Goal: Task Accomplishment & Management: Complete application form

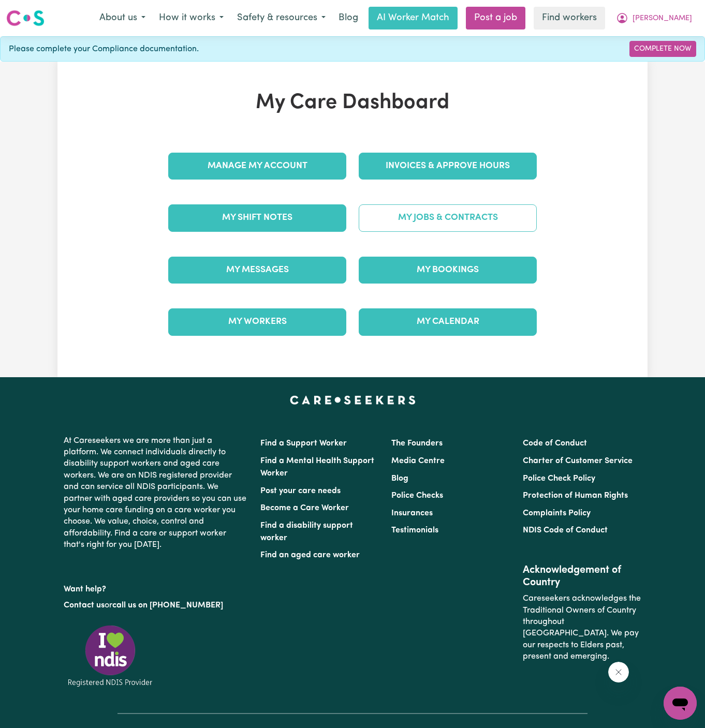
click at [487, 208] on link "My Jobs & Contracts" at bounding box center [448, 217] width 178 height 27
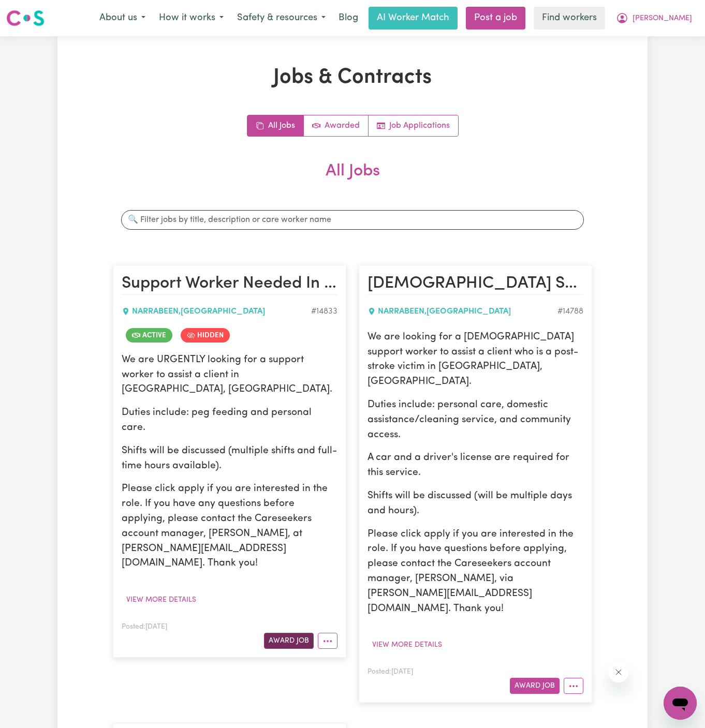
click at [294, 633] on button "Award Job" at bounding box center [289, 641] width 50 height 16
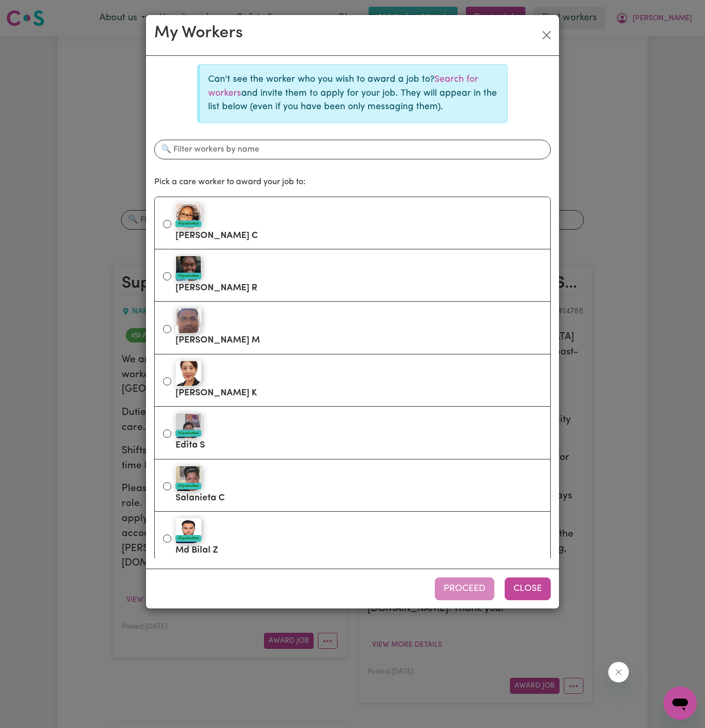
click at [539, 598] on button "Close" at bounding box center [528, 589] width 46 height 23
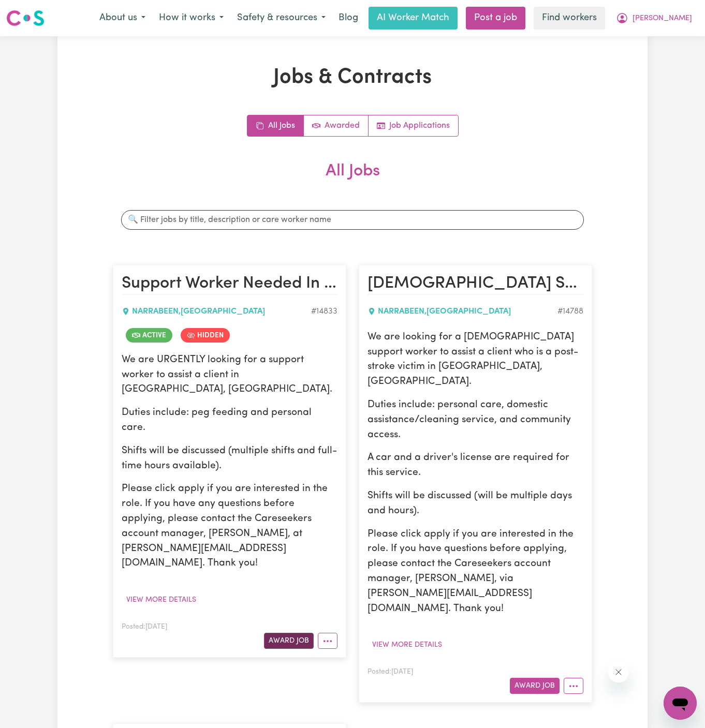
click at [291, 633] on button "Award Job" at bounding box center [289, 641] width 50 height 16
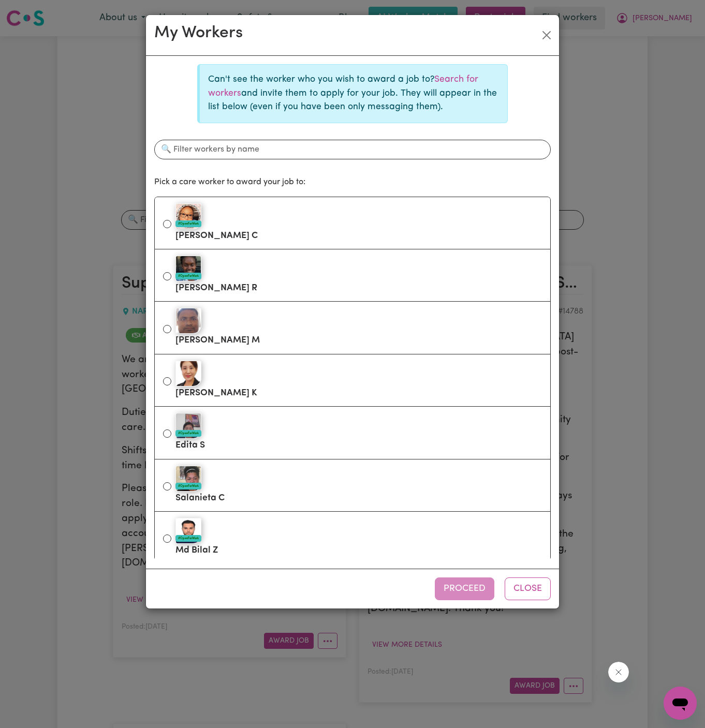
click at [100, 422] on div "My Workers Can't see the worker who you wish to award a job to? Search for work…" at bounding box center [352, 364] width 705 height 728
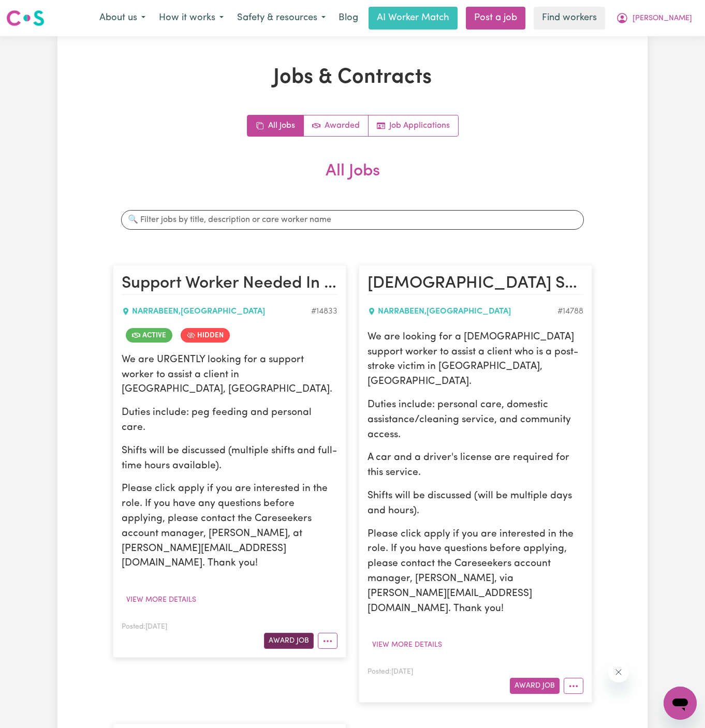
click at [296, 633] on button "Award Job" at bounding box center [289, 641] width 50 height 16
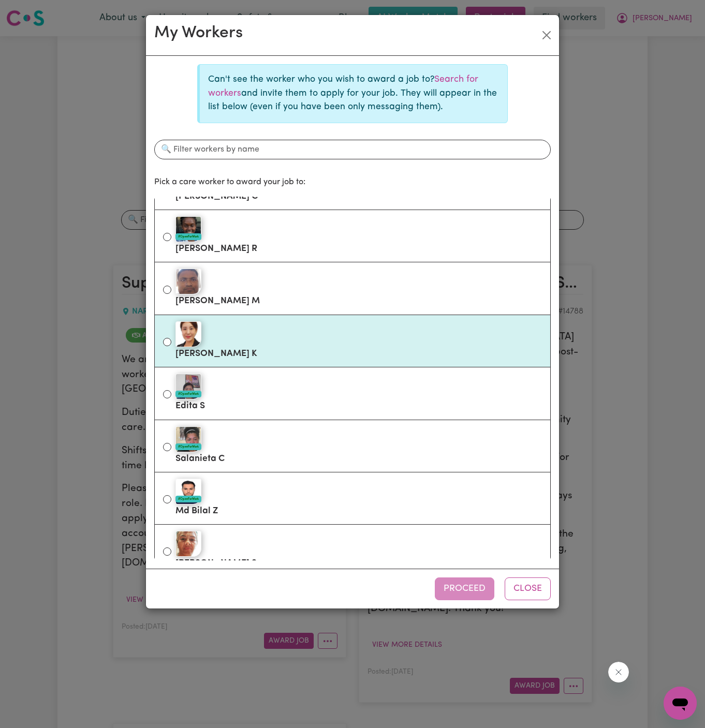
scroll to position [43, 0]
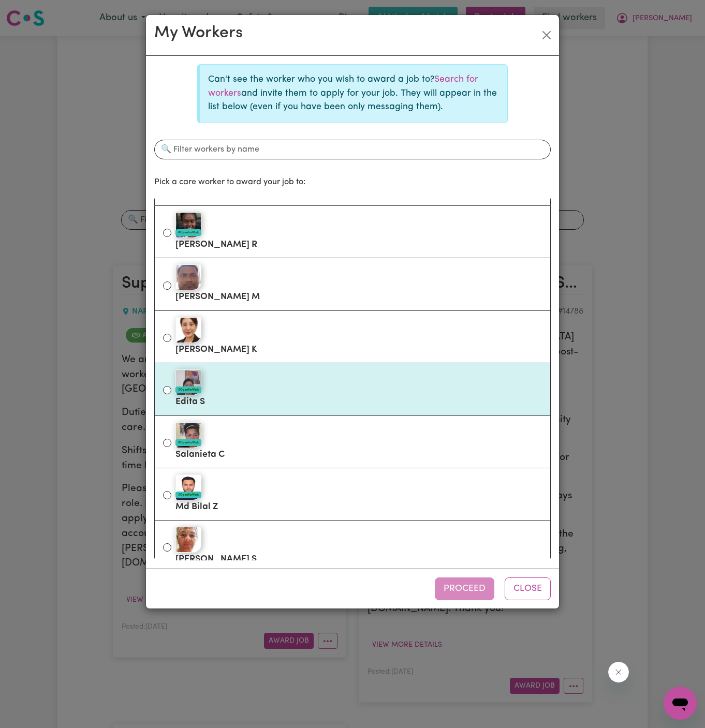
click at [321, 398] on label "#OpenForWork Edita S" at bounding box center [358, 388] width 366 height 43
click at [171, 394] on input "#OpenForWork Edita S" at bounding box center [167, 390] width 8 height 8
radio input "true"
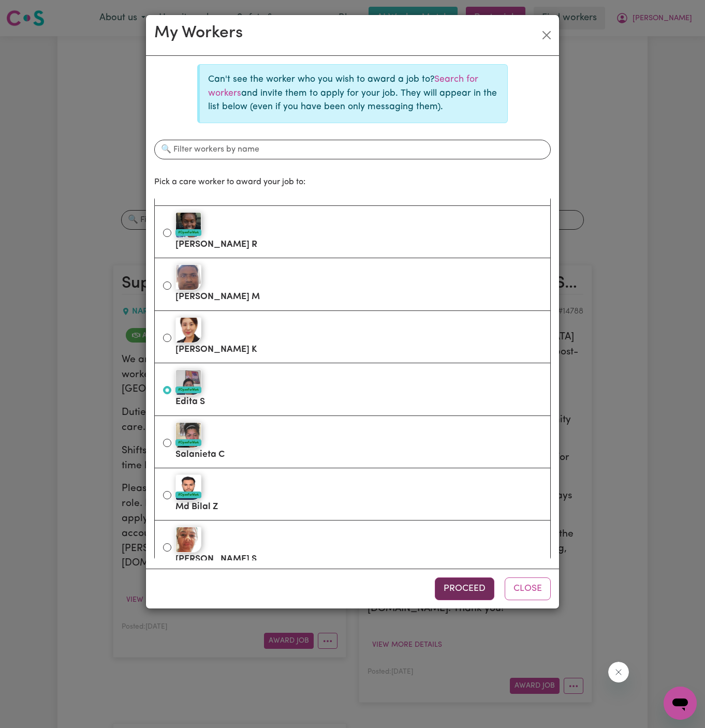
click at [467, 585] on button "Proceed" at bounding box center [465, 589] width 60 height 23
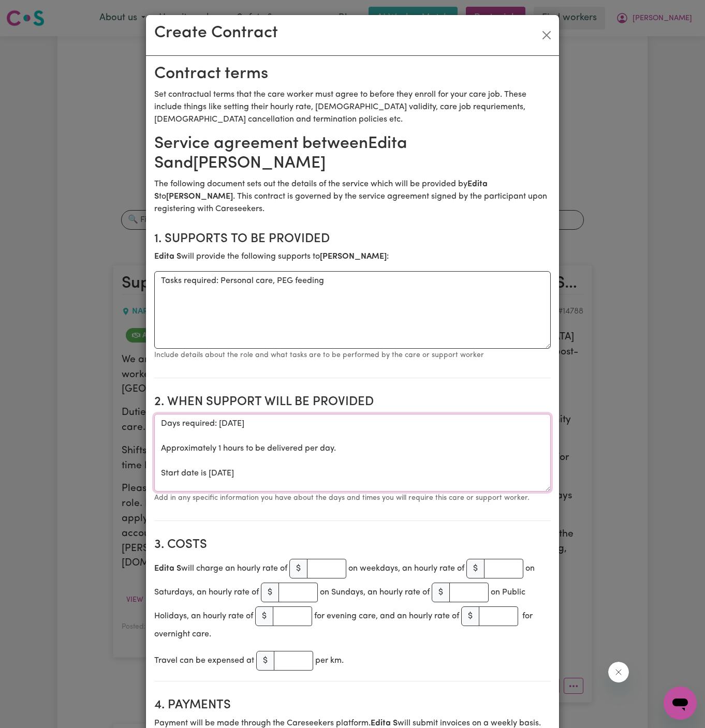
drag, startPoint x: 159, startPoint y: 455, endPoint x: 156, endPoint y: 404, distance: 51.3
click at [156, 414] on textarea "Days required: monday Approximately 1 hours to be delivered per day. Start date…" at bounding box center [352, 453] width 396 height 78
drag, startPoint x: 209, startPoint y: 404, endPoint x: 18, endPoint y: 421, distance: 191.7
click at [18, 421] on div "Create Contract Contract terms Set contractual terms that the care worker must …" at bounding box center [352, 364] width 705 height 728
click at [95, 430] on div "Create Contract Contract terms Set contractual terms that the care worker must …" at bounding box center [352, 364] width 705 height 728
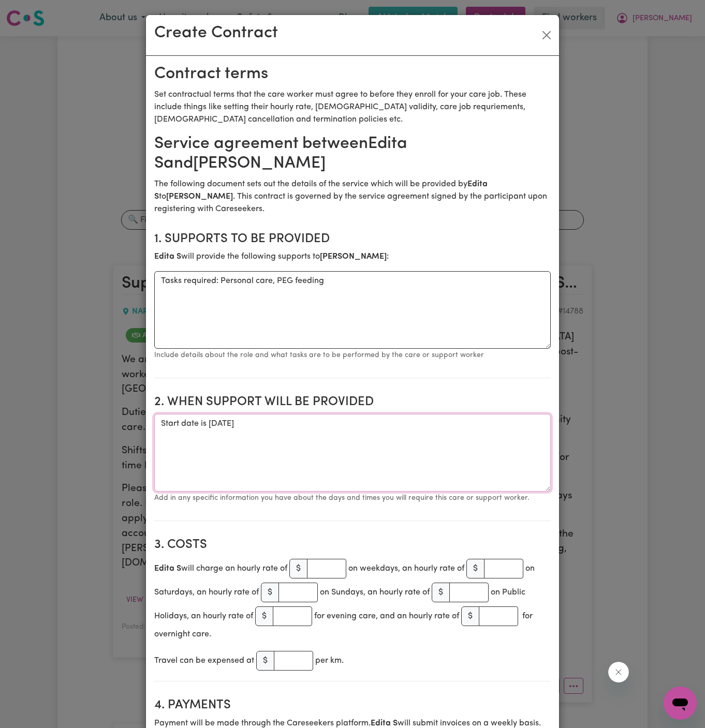
drag, startPoint x: 207, startPoint y: 404, endPoint x: 89, endPoint y: 406, distance: 118.0
click at [89, 406] on div "Create Contract Contract terms Set contractual terms that the care worker must …" at bounding box center [352, 364] width 705 height 728
click at [212, 414] on textarea "ONE OFF Tuesday 5 August 2025" at bounding box center [352, 453] width 396 height 78
click at [246, 414] on textarea "ONE OFF Thursday 5 August 2025" at bounding box center [352, 453] width 396 height 78
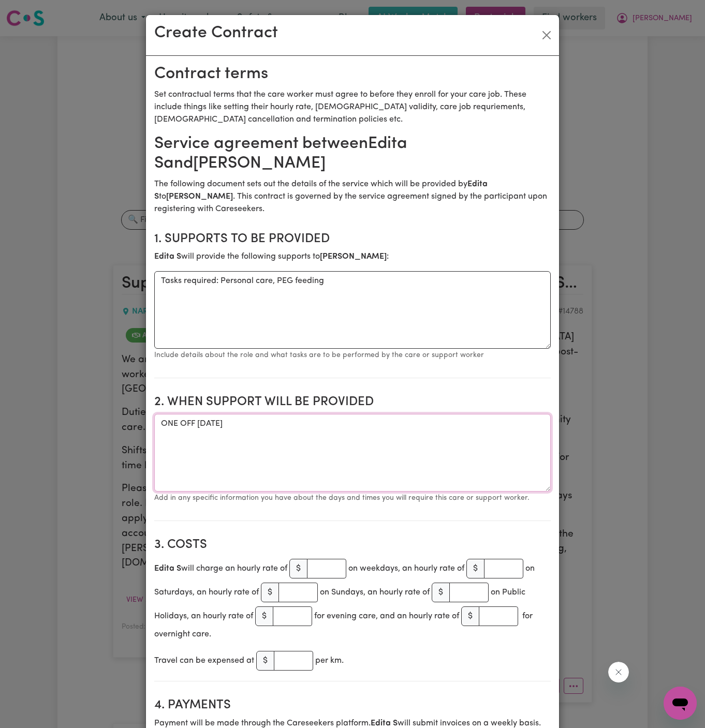
click at [238, 414] on textarea "ONE OFF Thursday 5 August 2025" at bounding box center [352, 453] width 396 height 78
click at [270, 414] on textarea "ONE OFF Thursday 14 August 2025" at bounding box center [352, 453] width 396 height 78
click at [349, 414] on textarea "ONE OFF Thursday 14 August 2025" at bounding box center [352, 453] width 396 height 78
type textarea "ONE OFF Thursday 14 August 2025 from 12 pm to 6 pm"
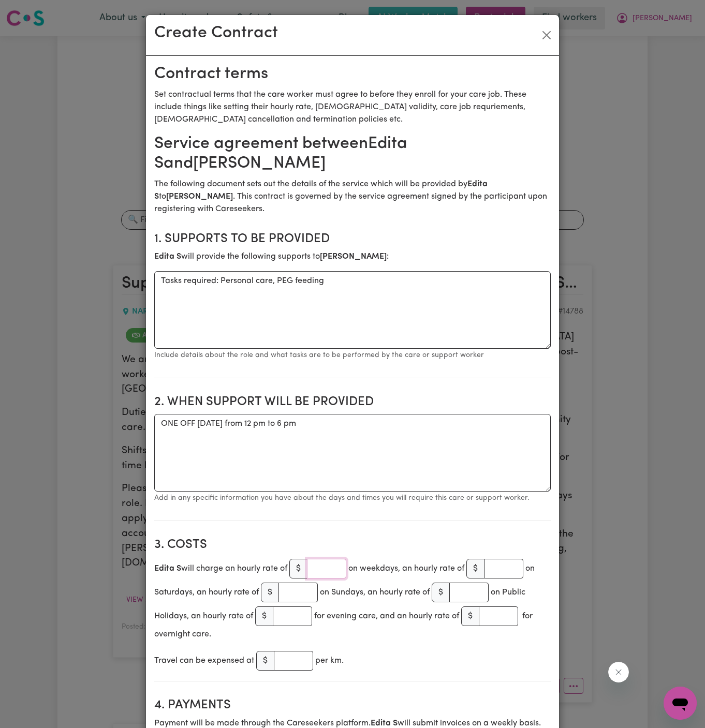
click at [323, 559] on input "number" at bounding box center [326, 569] width 39 height 20
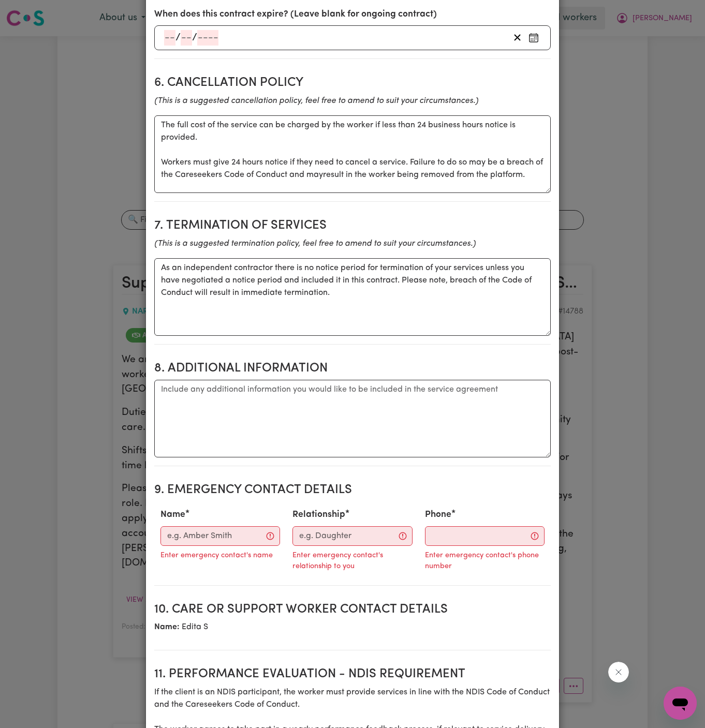
scroll to position [848, 0]
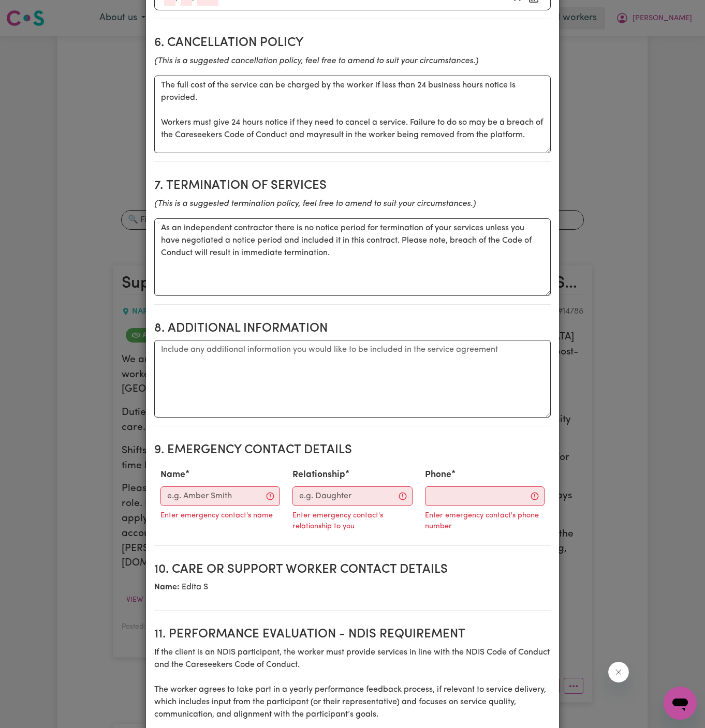
type input "45"
click at [202, 340] on textarea "Additional information" at bounding box center [352, 379] width 396 height 78
paste textarea "Address is U607/1 Edmonson Drive, Narrabeen"
click at [245, 340] on textarea "Client's Address: Address is U607/1 Edmonson Drive, Narrabeen" at bounding box center [352, 379] width 396 height 78
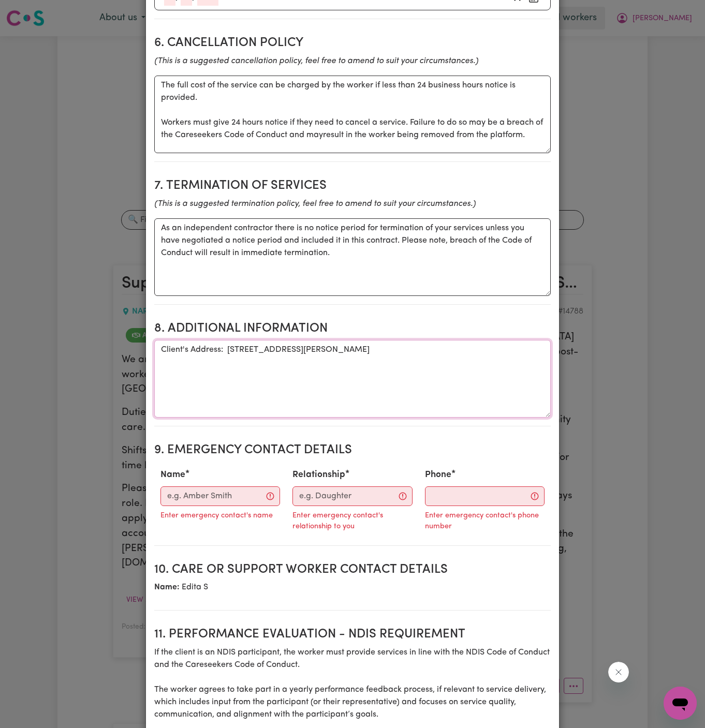
click at [360, 344] on textarea "Client's Address: U607/1 Edmonson Drive, Narrabeen" at bounding box center [352, 379] width 396 height 78
click at [426, 340] on textarea "Client's Address: U607/1 Edmonson Drive, Narrabeen" at bounding box center [352, 379] width 396 height 78
click at [497, 340] on textarea "Client's Address: U607/1 Edmonson Drive, Narrabeen, NSW" at bounding box center [352, 379] width 396 height 78
type textarea "Client's Address: U607/1 Edmonson Drive, Narrabeen, NSW"
click at [229, 487] on input "Name" at bounding box center [220, 497] width 120 height 20
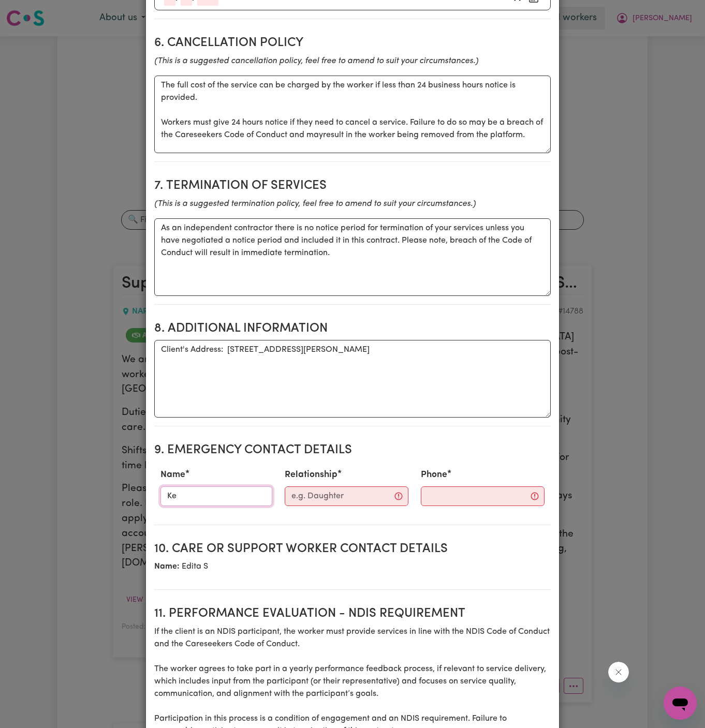
type input "[PERSON_NAME]"
click at [325, 487] on input "Relationship" at bounding box center [347, 497] width 124 height 20
click at [449, 487] on input "Phone" at bounding box center [483, 497] width 124 height 20
paste input "449719035"
type input "449719035"
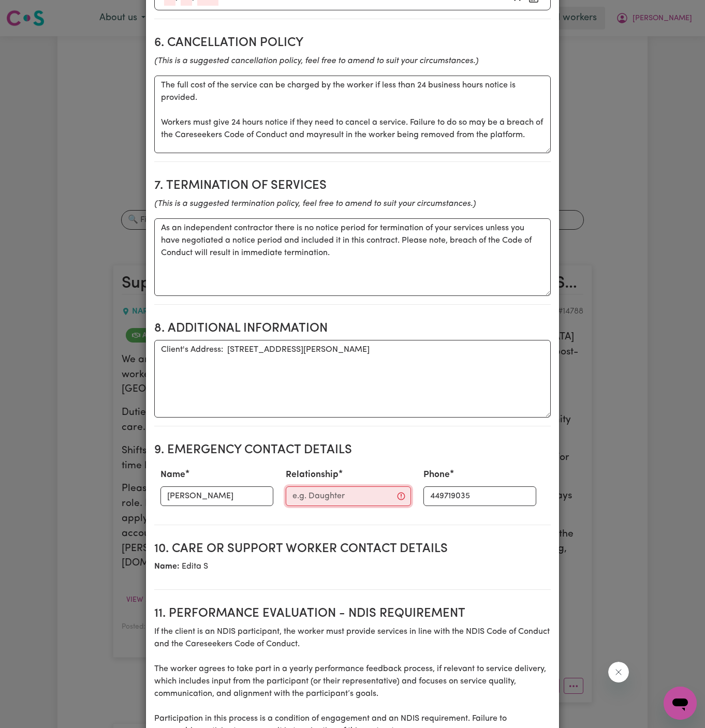
click at [331, 487] on input "Relationship" at bounding box center [348, 497] width 125 height 20
type input "Case Manager"
click at [487, 504] on section "Service agreement between Edita S and Linda Byron The following document sets o…" at bounding box center [352, 84] width 396 height 1596
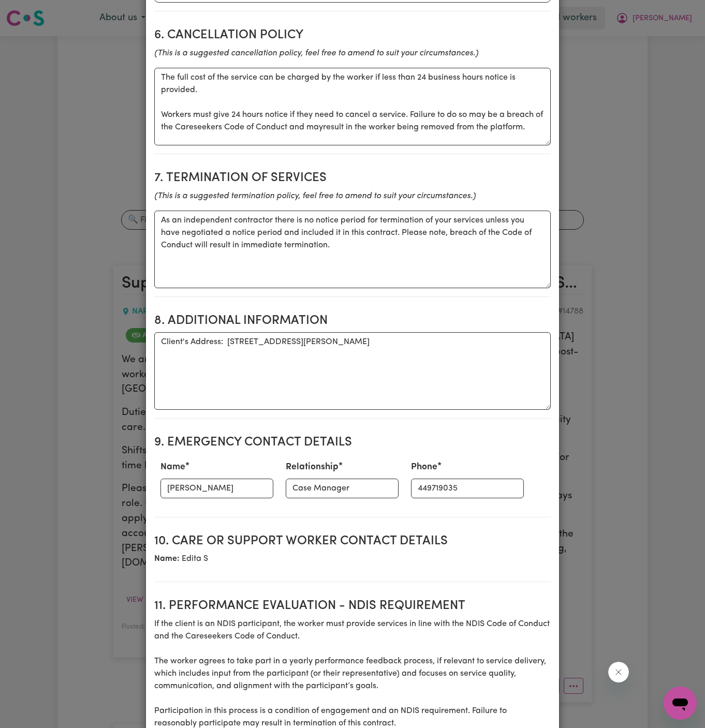
scroll to position [1055, 0]
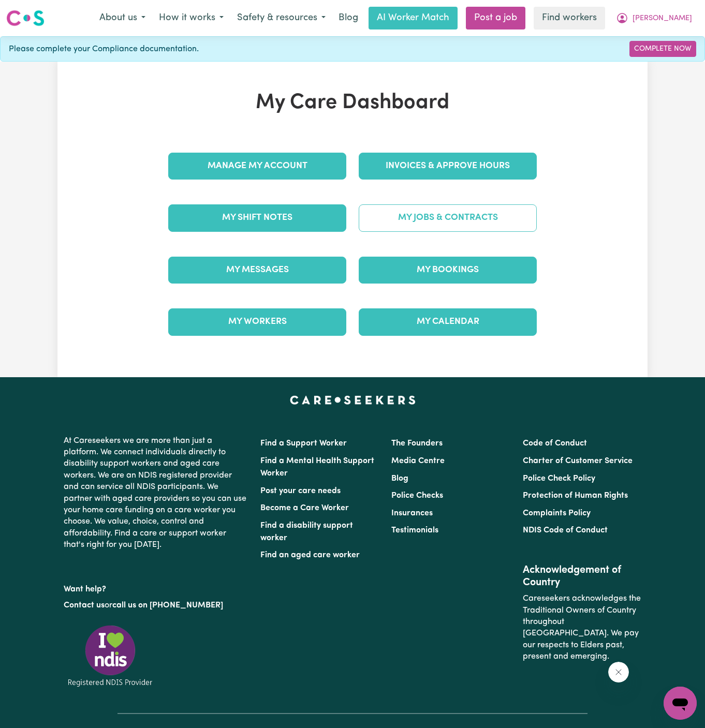
click at [504, 214] on link "My Jobs & Contracts" at bounding box center [448, 217] width 178 height 27
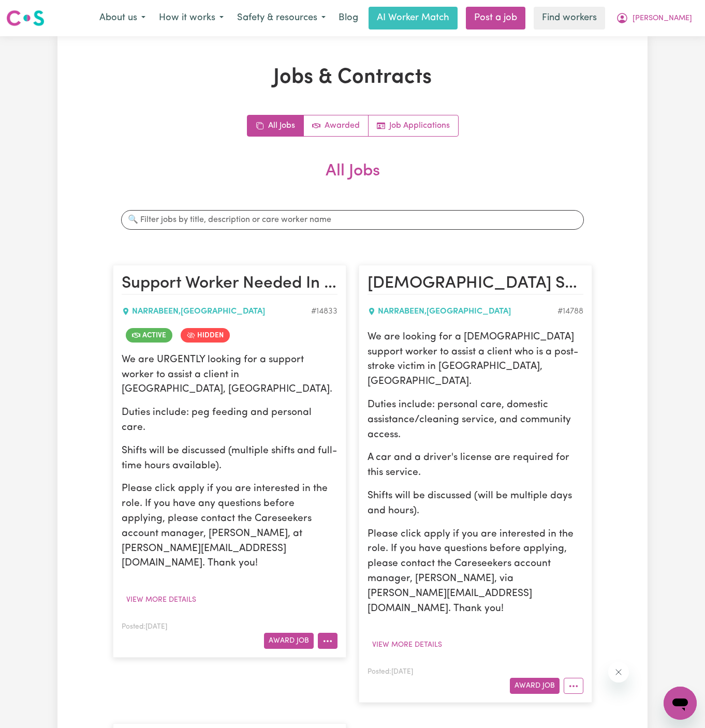
click at [332, 636] on icon "More options" at bounding box center [327, 641] width 10 height 10
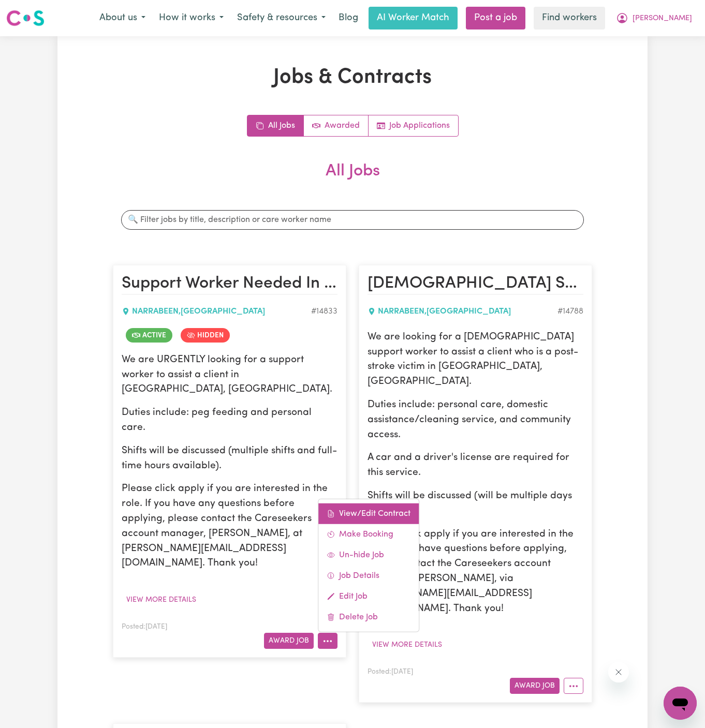
click at [394, 504] on link "View/Edit Contract" at bounding box center [368, 514] width 100 height 21
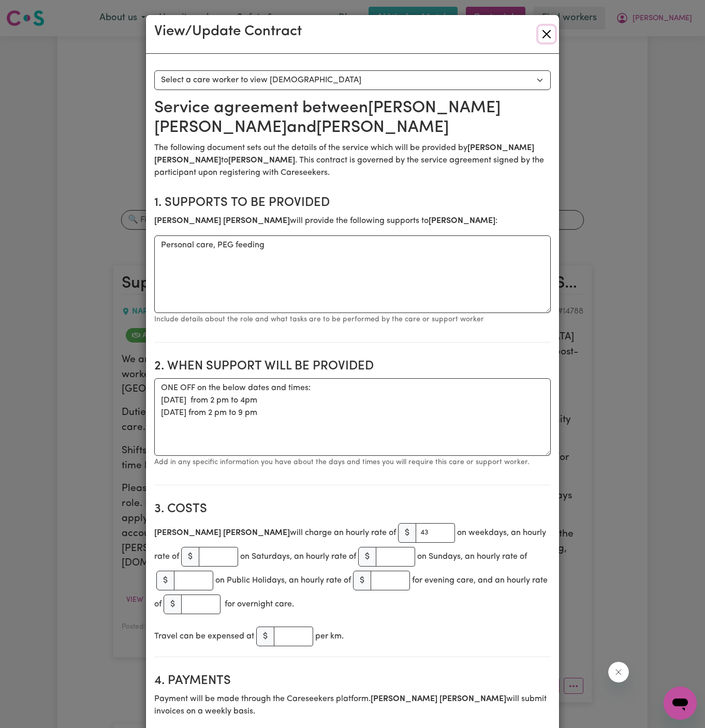
click at [542, 30] on button "Close" at bounding box center [546, 34] width 17 height 17
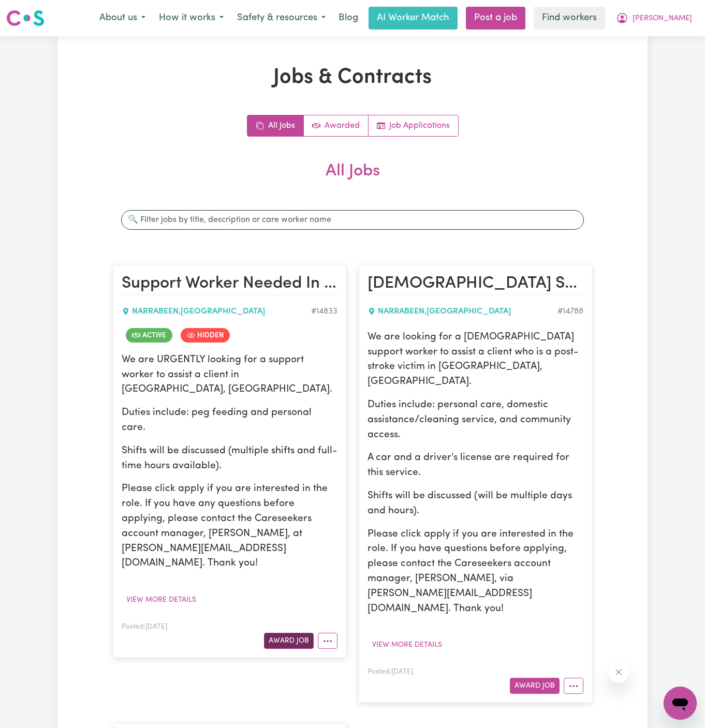
click at [304, 633] on button "Award Job" at bounding box center [289, 641] width 50 height 16
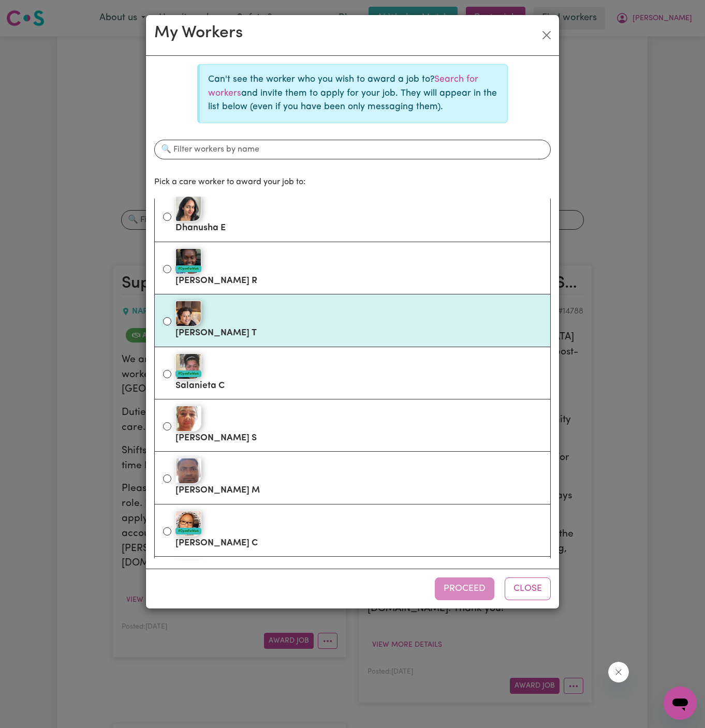
scroll to position [159, 0]
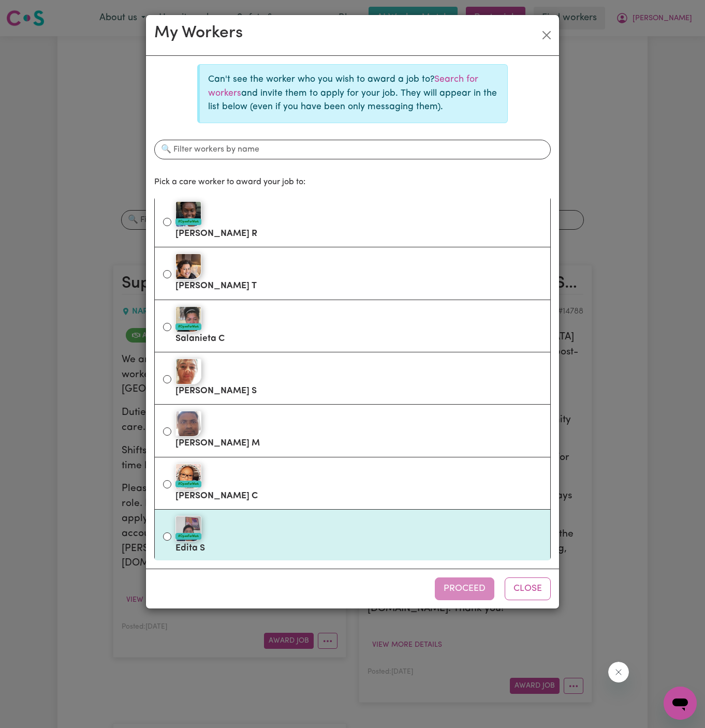
click at [271, 524] on div "#OpenForWork" at bounding box center [358, 529] width 366 height 26
click at [171, 533] on input "#OpenForWork Edita S" at bounding box center [167, 537] width 8 height 8
radio input "true"
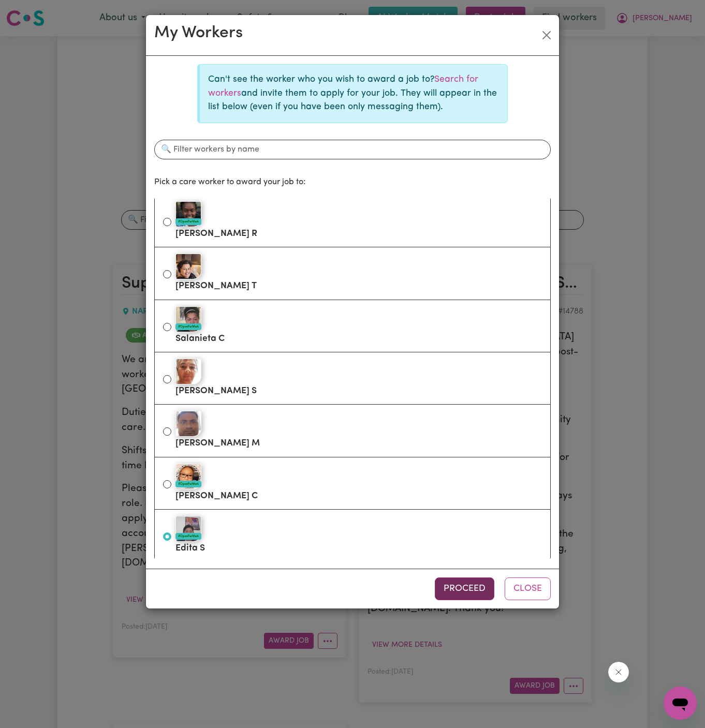
drag, startPoint x: 460, startPoint y: 568, endPoint x: 450, endPoint y: 588, distance: 21.8
click at [450, 588] on div "Proceed Close" at bounding box center [352, 589] width 413 height 40
click at [450, 588] on button "Proceed" at bounding box center [465, 589] width 60 height 23
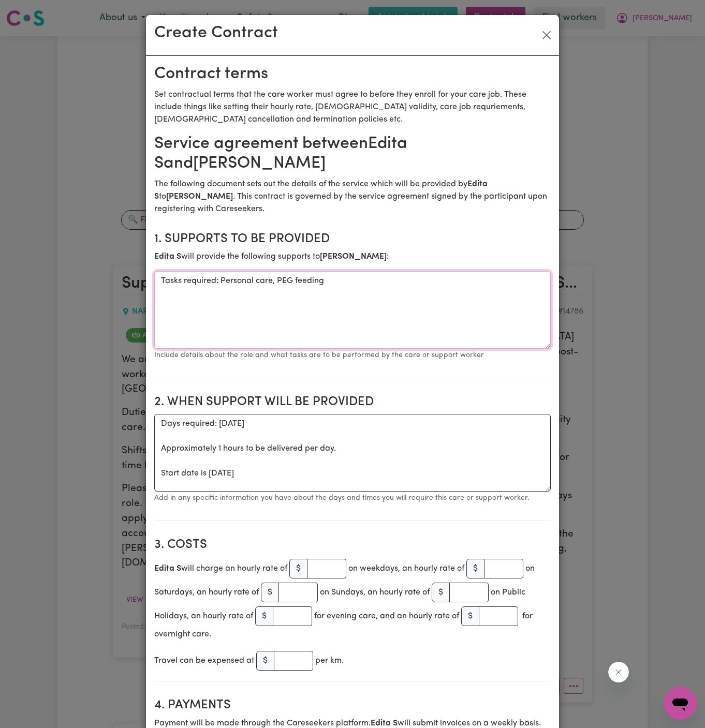
click at [262, 295] on textarea "Tasks required: Personal care, PEG feeding" at bounding box center [352, 310] width 396 height 78
click at [283, 426] on textarea "Days required: monday Approximately 1 hours to be delivered per day. Start date…" at bounding box center [352, 453] width 396 height 78
drag, startPoint x: 207, startPoint y: 458, endPoint x: 137, endPoint y: 404, distance: 88.6
click at [137, 404] on div "Create Contract Contract terms Set contractual terms that the care worker must …" at bounding box center [352, 364] width 705 height 728
click at [214, 414] on textarea "ONE OFF Tuesday 5 August 2025" at bounding box center [352, 453] width 396 height 78
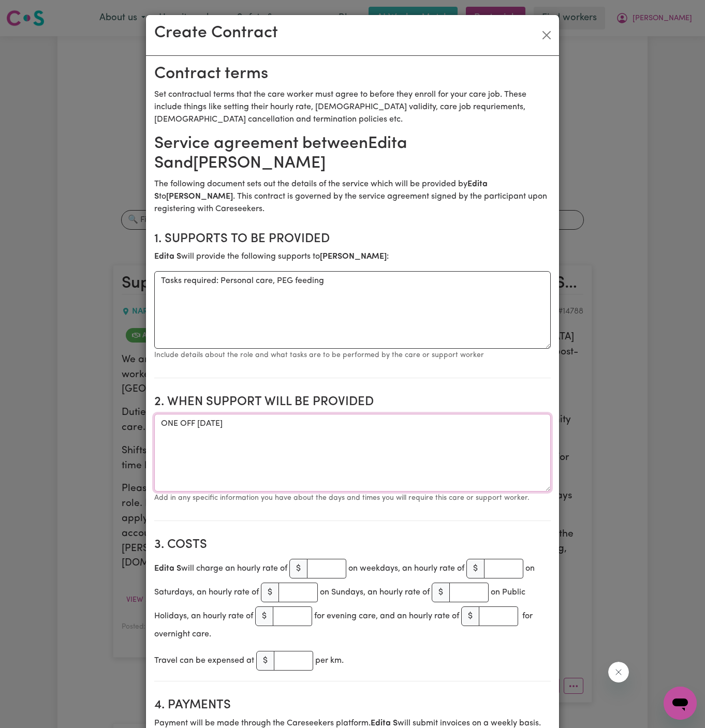
click at [214, 414] on textarea "ONE OFF Tuesday 5 August 2025" at bounding box center [352, 453] width 396 height 78
click at [234, 414] on textarea "ONE OFF Thursday 5 August 2025" at bounding box center [352, 453] width 396 height 78
click at [257, 414] on textarea "ONE OFF Thursday 14 August 2025" at bounding box center [352, 453] width 396 height 78
click at [329, 414] on textarea "ONE OFF Thursday 14 August 2025" at bounding box center [352, 453] width 396 height 78
type textarea "ONE OFF Thursday 14 August 2025 from 12 pm to 6 pm"
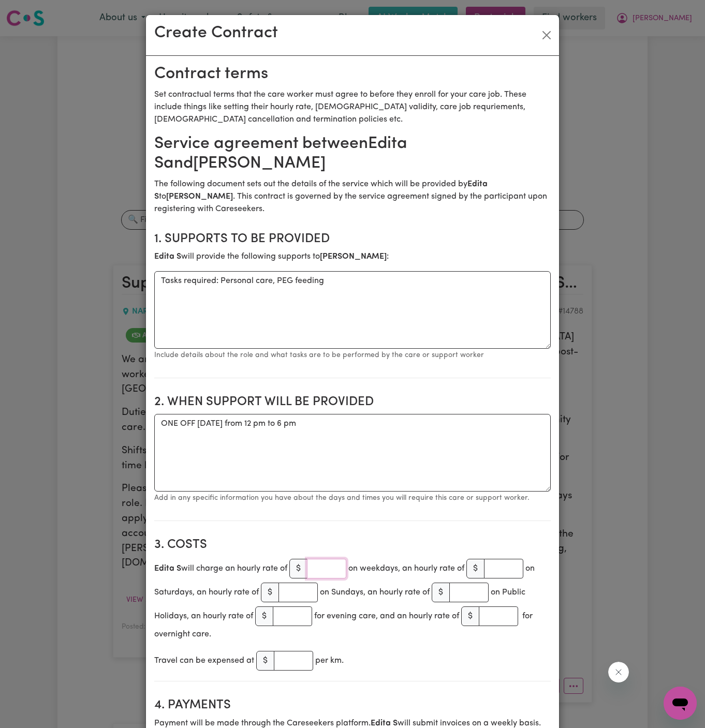
click at [327, 559] on input "number" at bounding box center [326, 569] width 39 height 20
type input "45"
click at [349, 453] on textarea "ONE OFF Thursday 14 August 2025 from 12 pm to 6 pm" at bounding box center [352, 453] width 396 height 78
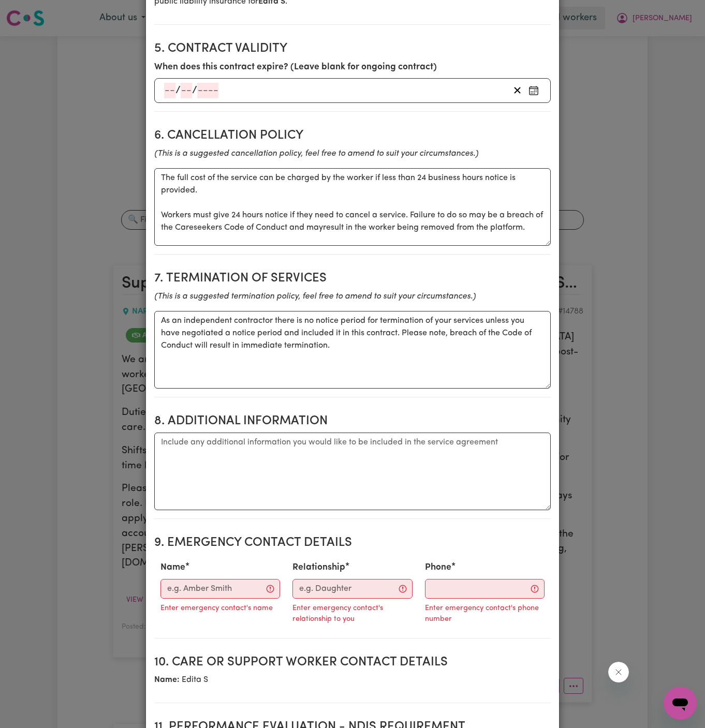
scroll to position [805, 0]
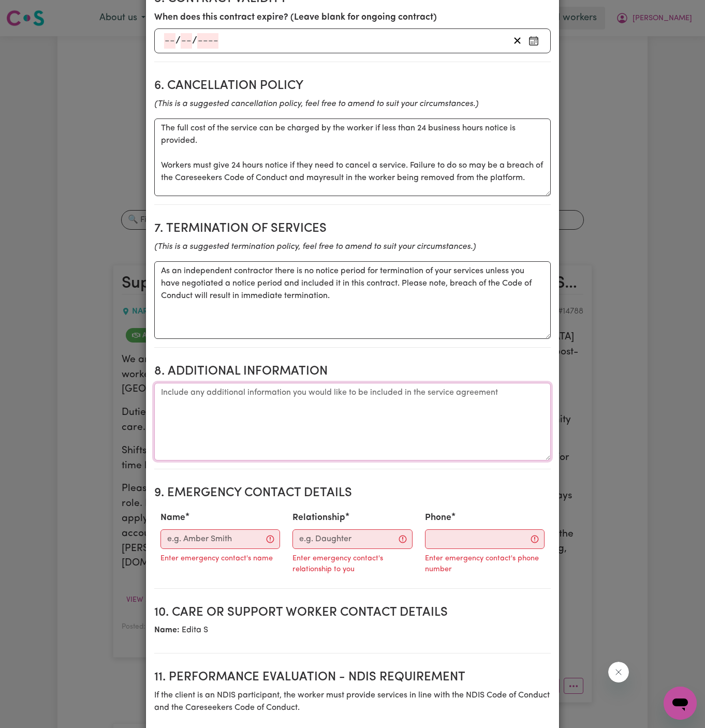
click at [348, 420] on textarea "Additional information" at bounding box center [352, 422] width 396 height 78
paste textarea "U607/1 Edmonson Drive, Narrabeen"
type textarea "Client's Address: U607/1 Edmonson Drive, Narrabeen, NSW"
click at [197, 529] on input "Name" at bounding box center [220, 539] width 120 height 20
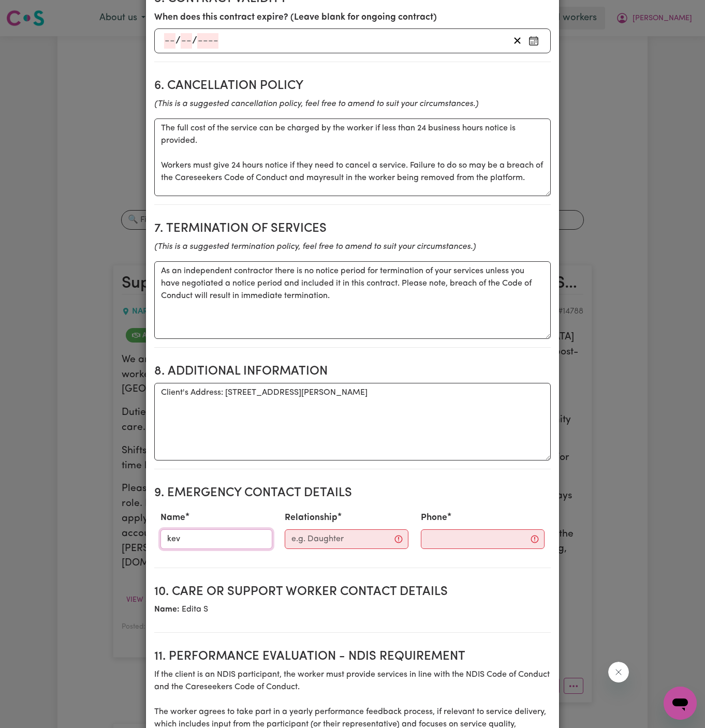
type input "[PERSON_NAME]"
click at [421, 526] on div "Phone" at bounding box center [483, 530] width 136 height 46
click at [298, 529] on input "Relationship" at bounding box center [347, 539] width 124 height 20
type input "Case Manager - I Need Care"
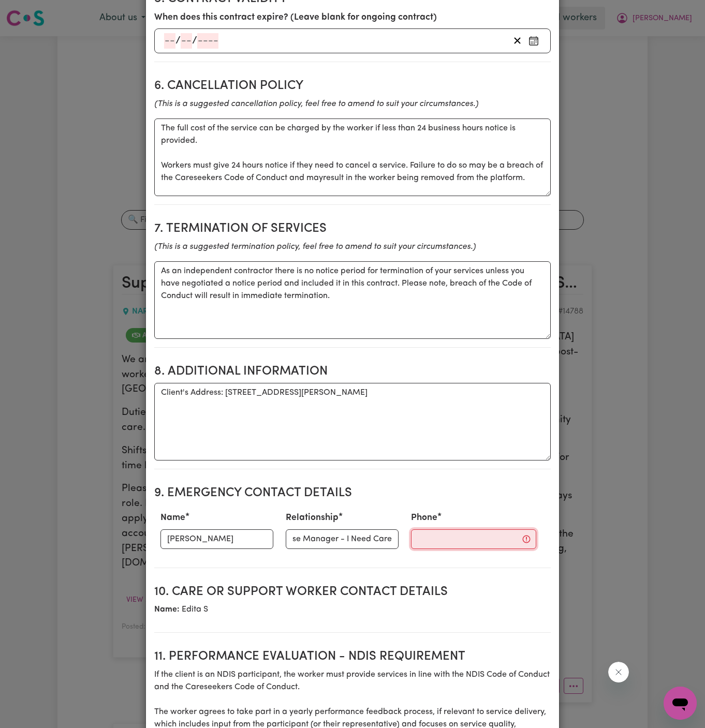
click at [452, 529] on input "Phone" at bounding box center [473, 539] width 125 height 20
paste input "449719035"
type input "449719035"
click at [332, 388] on textarea "Client's Address: U607/1 Edmonson Drive, Narrabeen, NSW" at bounding box center [352, 422] width 396 height 78
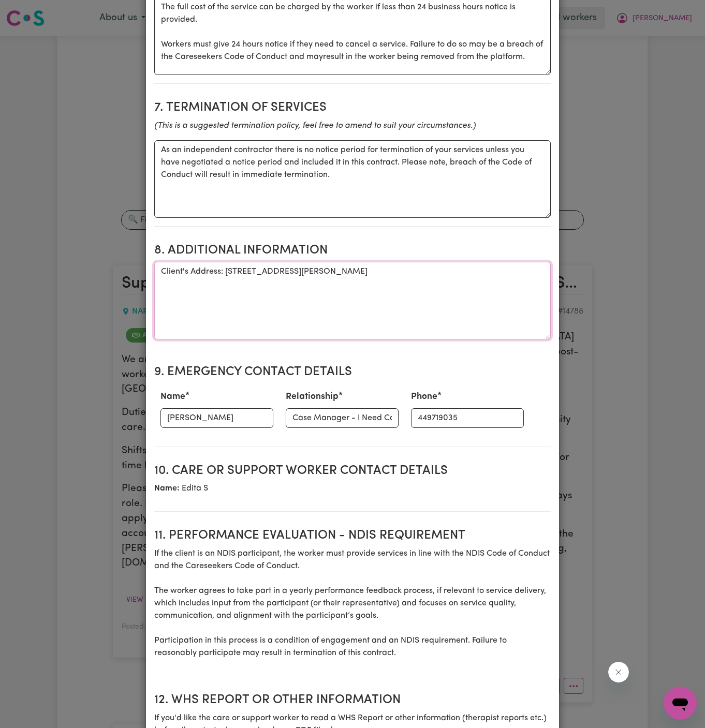
scroll to position [1055, 0]
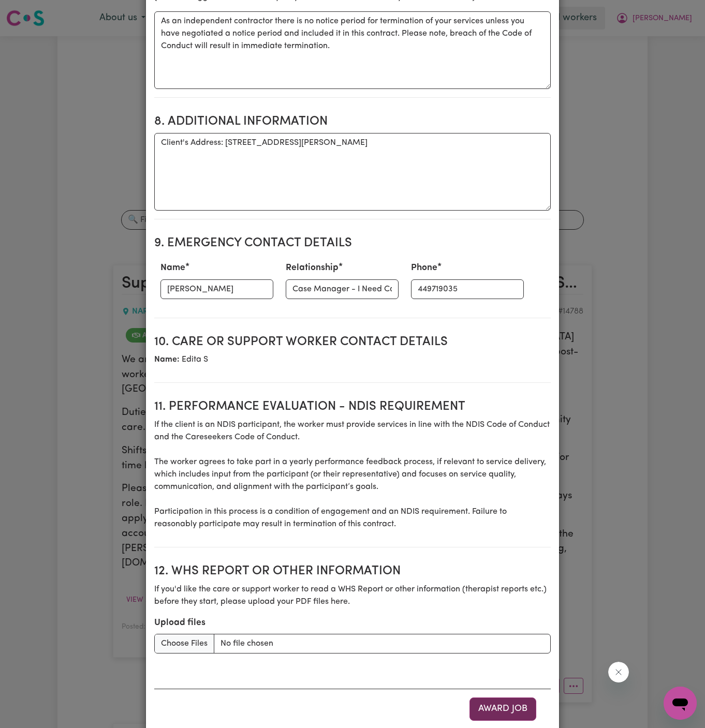
click at [498, 698] on button "Award Job" at bounding box center [502, 709] width 67 height 23
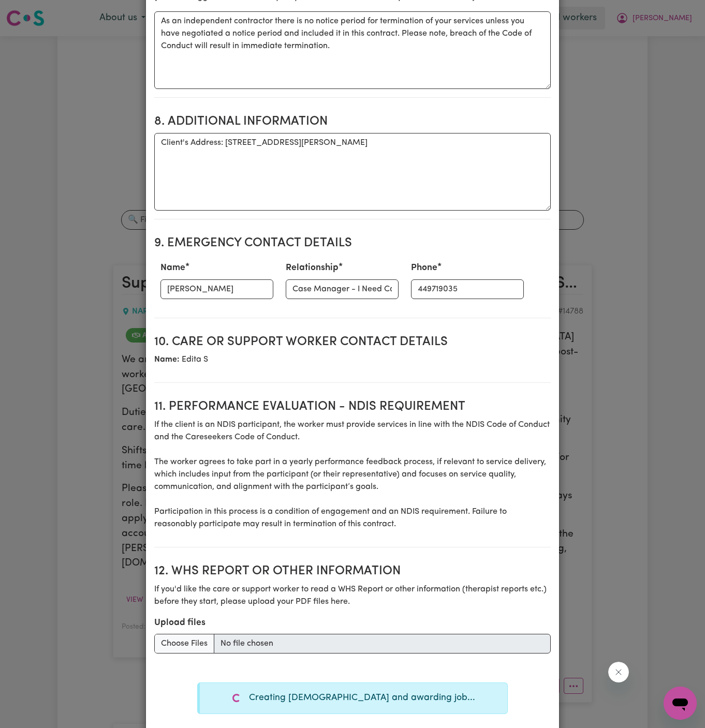
type textarea "Days required: monday Approximately 1 hours to be delivered per day. Start date…"
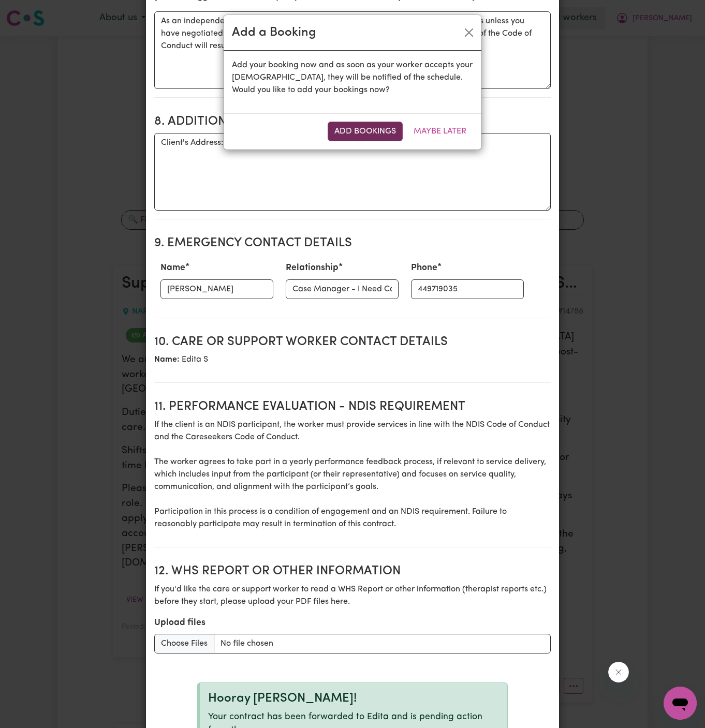
click at [364, 128] on button "Add Bookings" at bounding box center [365, 132] width 75 height 20
type textarea "Tasks required: Personal care, PEG feeding"
type textarea "Days required: monday Approximately 1 hours to be delivered per day. Start date…"
type textarea "The full cost of the service can be charged by the worker if less than 24 busin…"
type textarea "As an independent contractor there is no notice period for termination of your …"
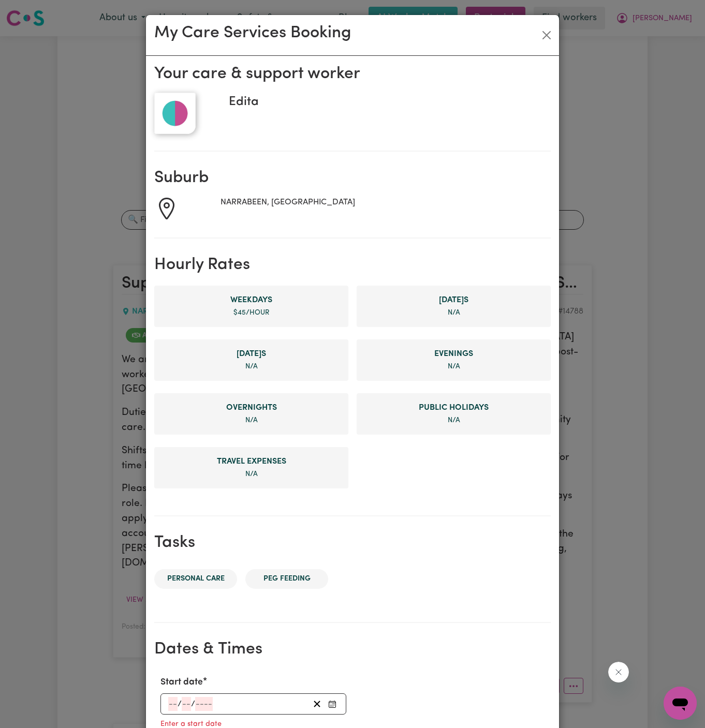
scroll to position [237, 0]
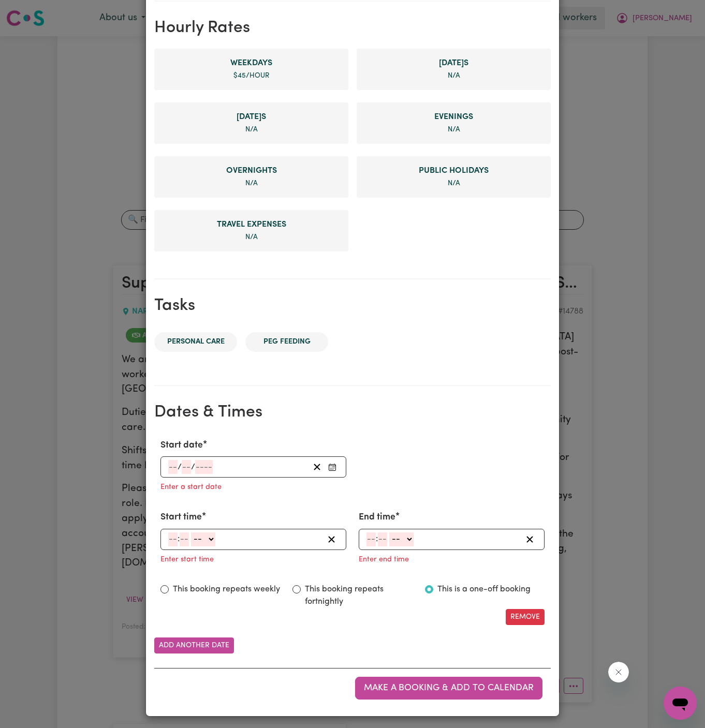
click at [173, 470] on input "number" at bounding box center [172, 467] width 9 height 14
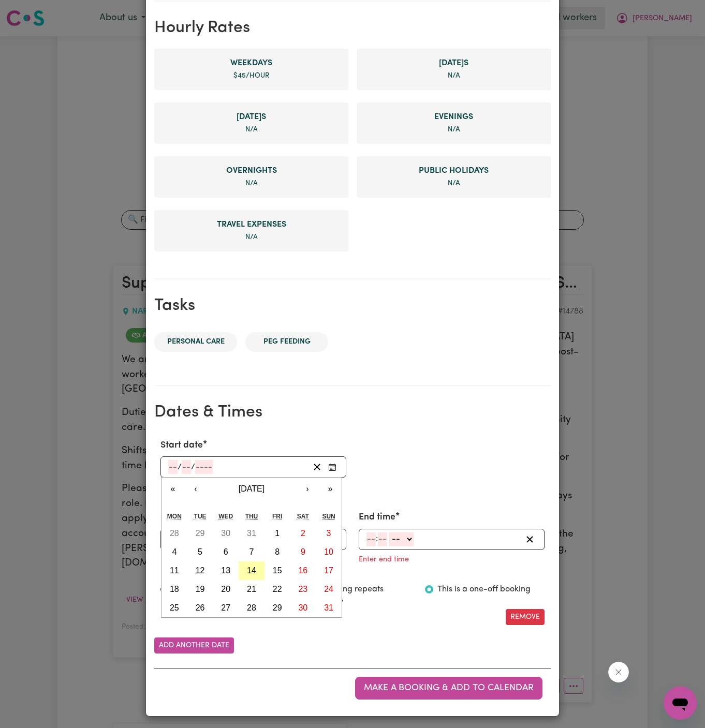
click at [251, 570] on abbr "14" at bounding box center [251, 570] width 9 height 9
type input "2025-08-14"
type input "14"
type input "8"
type input "2025"
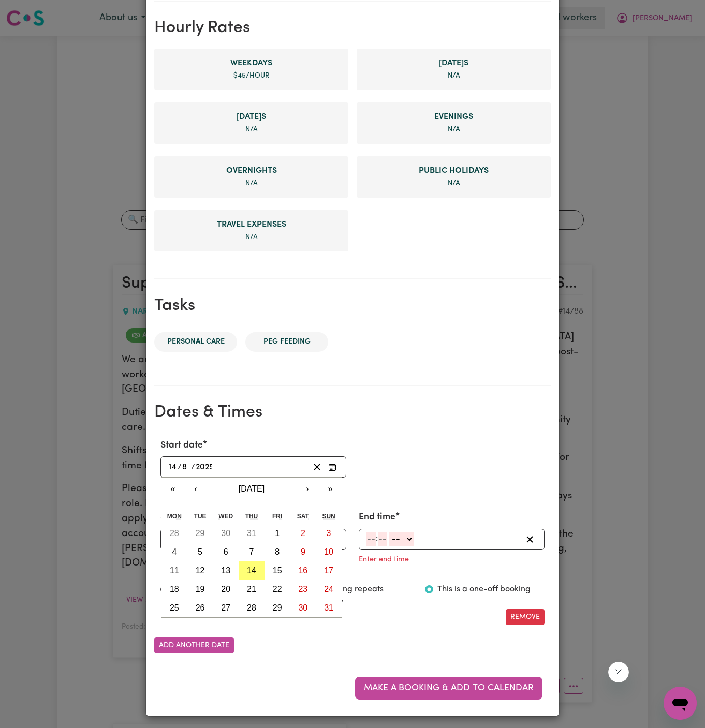
scroll to position [216, 0]
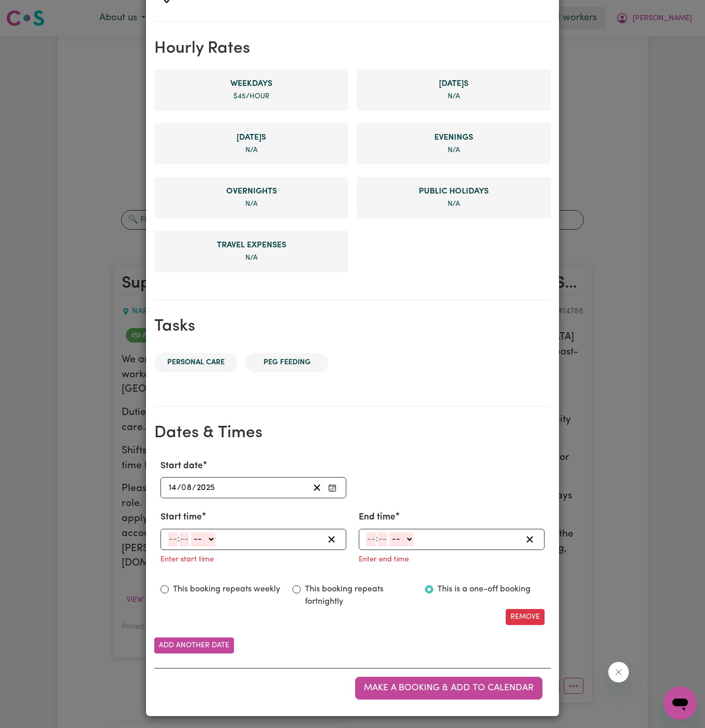
click at [170, 533] on input "number" at bounding box center [172, 540] width 9 height 14
type input "12"
type input "00"
click at [207, 536] on select "-- AM PM" at bounding box center [204, 540] width 24 height 14
select select "pm"
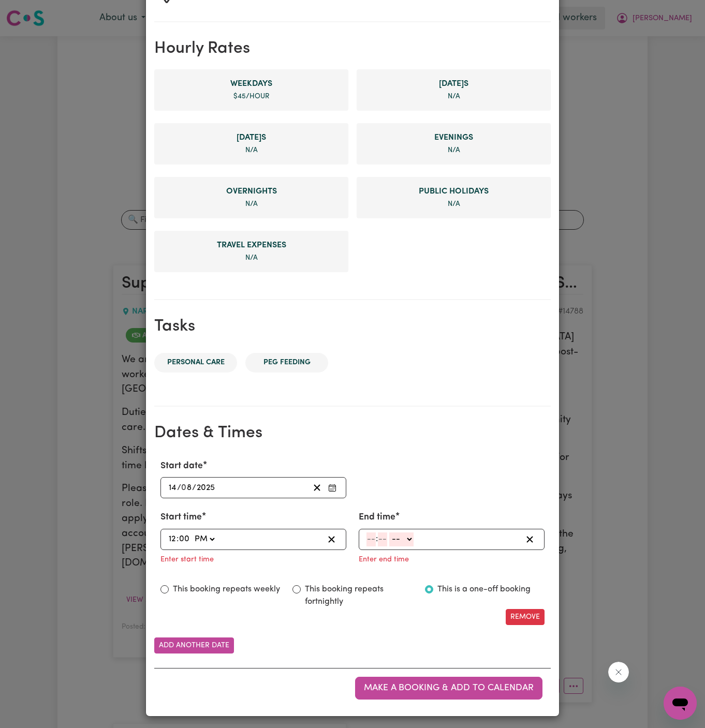
click at [192, 533] on select "-- AM PM" at bounding box center [204, 540] width 24 height 14
type input "12:00"
type input "0"
click at [376, 537] on span ":" at bounding box center [377, 539] width 2 height 9
click at [373, 540] on input "number" at bounding box center [370, 540] width 9 height 14
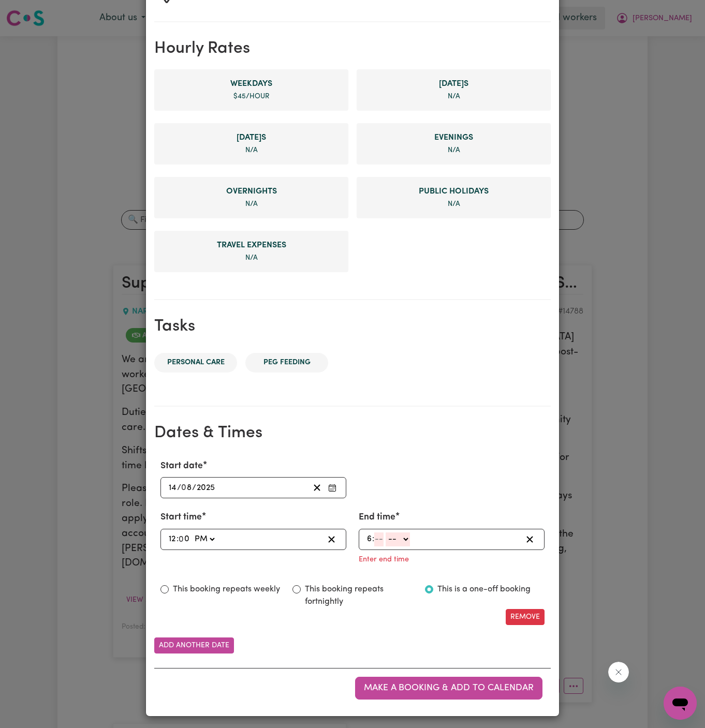
type input "6"
type input "00"
click at [412, 543] on select "-- AM PM" at bounding box center [400, 540] width 24 height 14
select select "pm"
click at [388, 547] on select "-- AM PM" at bounding box center [400, 540] width 24 height 14
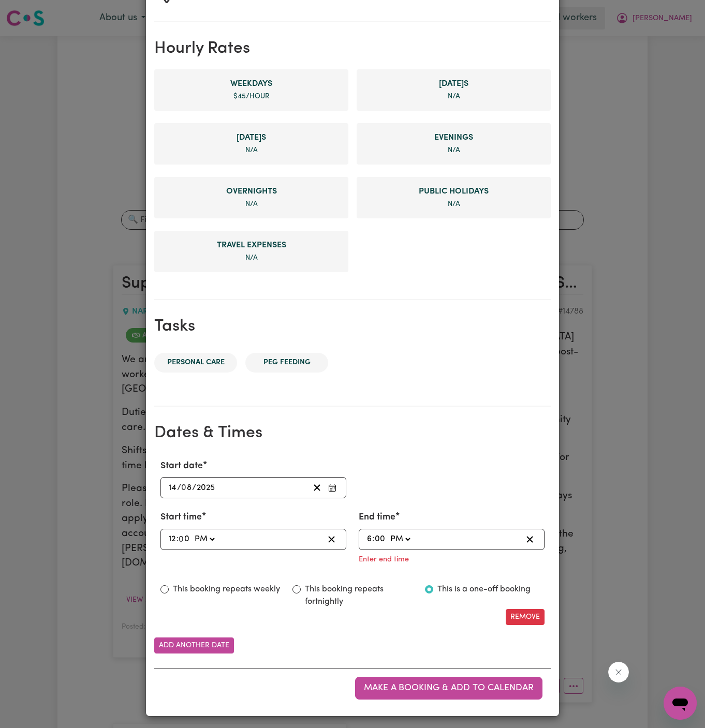
type input "18:00"
type input "0"
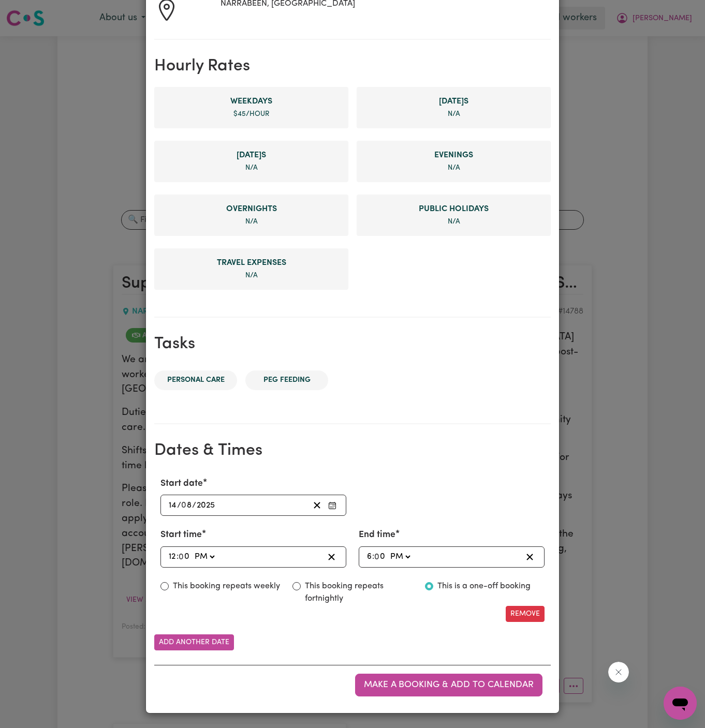
scroll to position [196, 0]
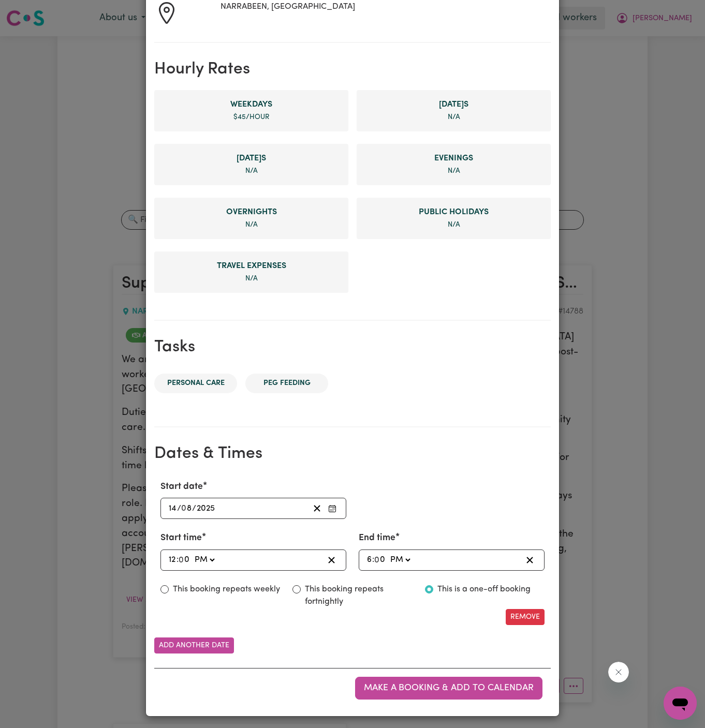
click at [451, 587] on label "This is a one-off booking" at bounding box center [483, 589] width 93 height 12
click at [433, 587] on input "This is a one-off booking" at bounding box center [429, 589] width 8 height 8
click at [426, 684] on span "Make a booking & add to calendar" at bounding box center [449, 688] width 170 height 9
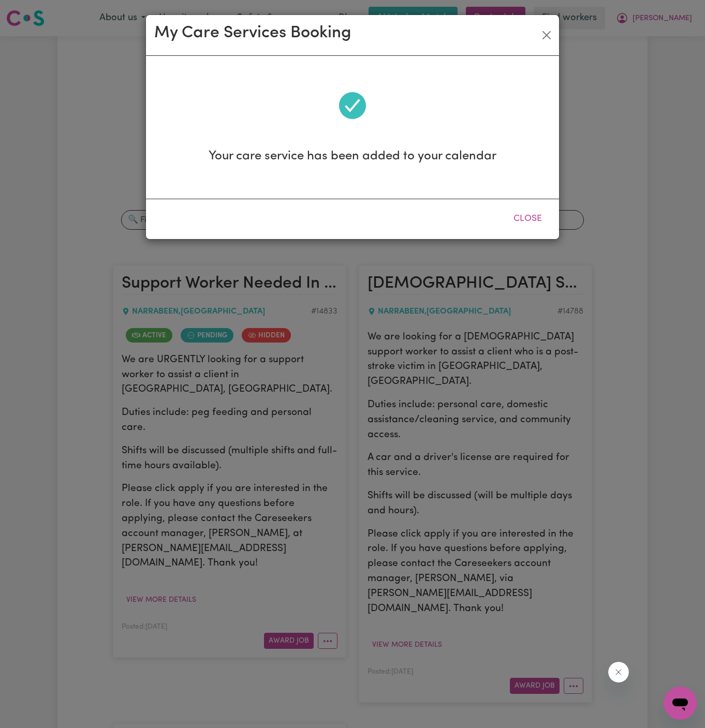
scroll to position [0, 0]
click at [526, 215] on button "Close" at bounding box center [528, 219] width 46 height 23
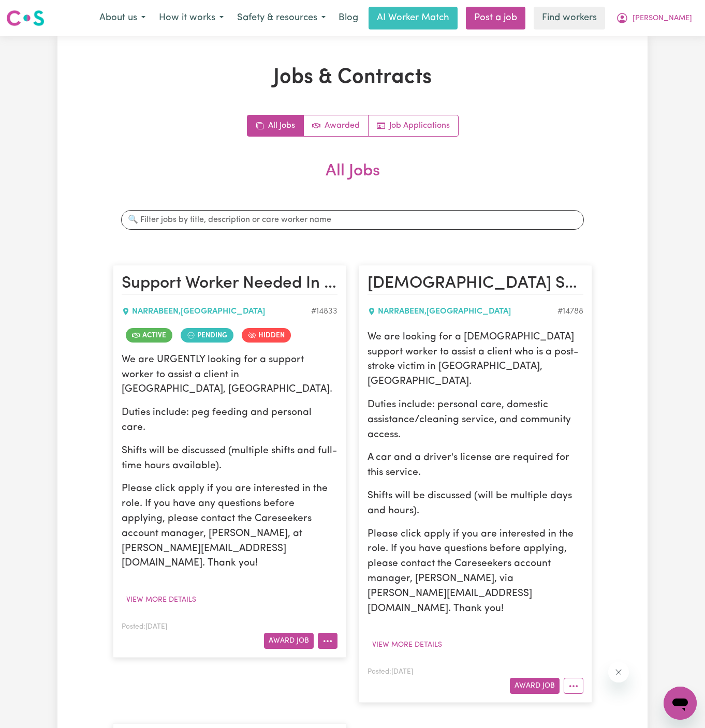
click at [328, 636] on icon "More options" at bounding box center [327, 641] width 10 height 10
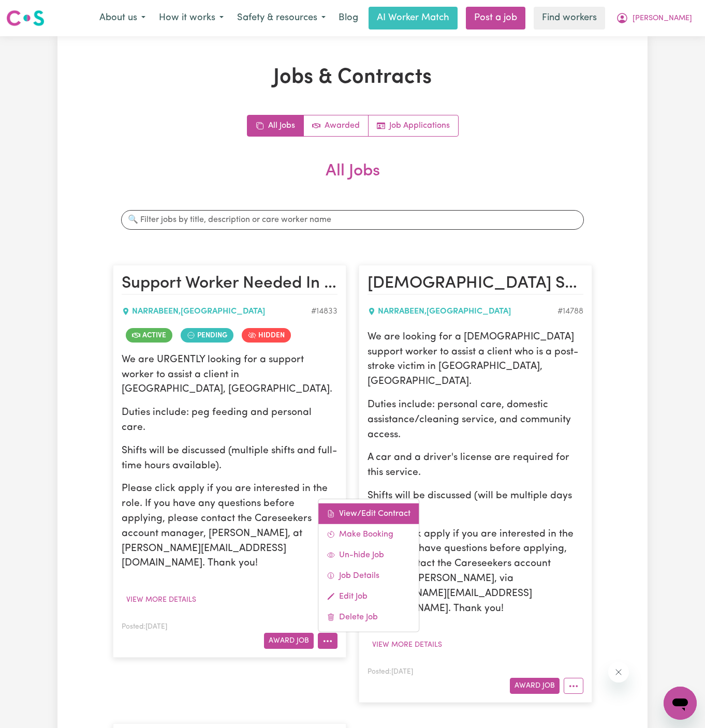
click at [366, 504] on link "View/Edit Contract" at bounding box center [368, 514] width 100 height 21
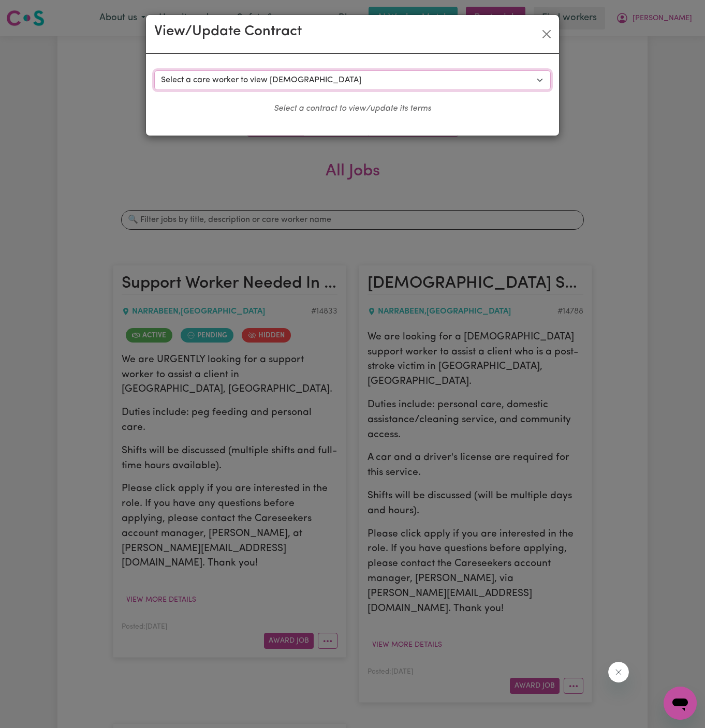
click at [274, 75] on select "Select a care worker to view contract #10507 - Jin Kim (contract accepted) #105…" at bounding box center [352, 80] width 396 height 20
select select "10131"
click at [154, 70] on select "Select a care worker to view contract #10507 - Jin Kim (contract accepted) #105…" at bounding box center [352, 80] width 396 height 20
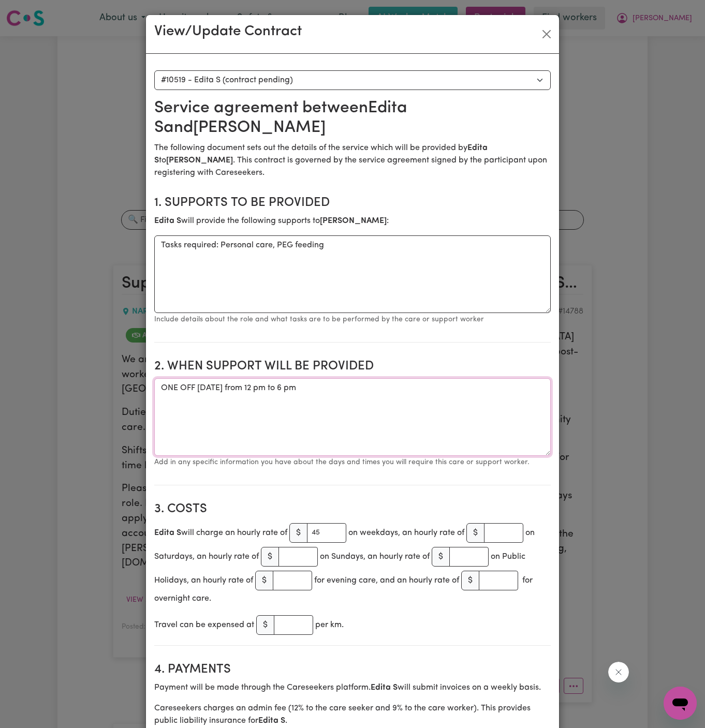
click at [274, 378] on textarea "ONE OFF Thursday 14 August 2025 from 12 pm to 6 pm" at bounding box center [352, 417] width 396 height 78
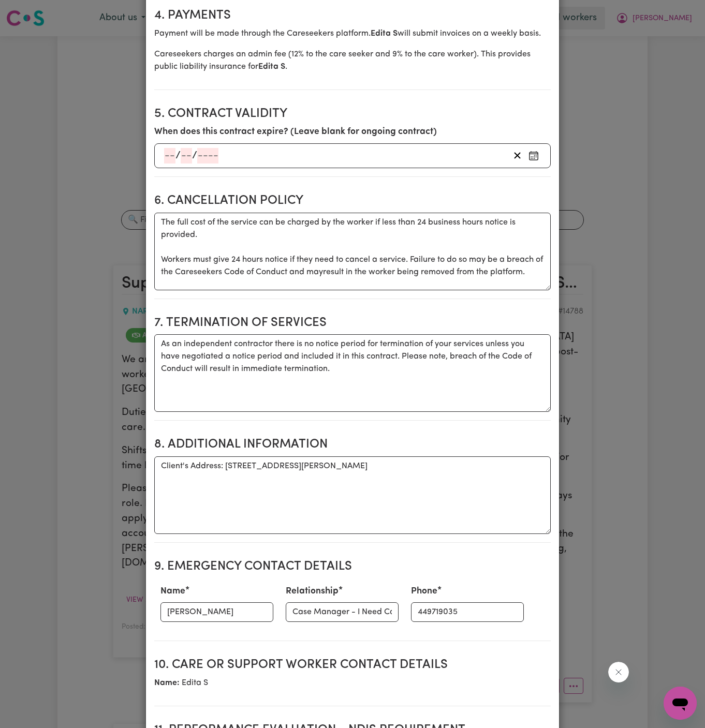
scroll to position [657, 0]
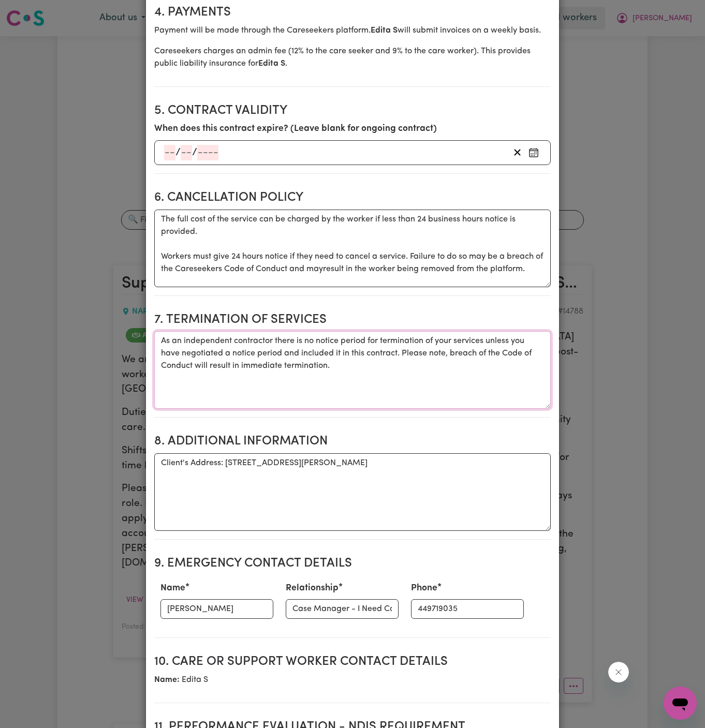
drag, startPoint x: 335, startPoint y: 359, endPoint x: 226, endPoint y: 440, distance: 136.1
click at [226, 440] on section "Service agreement between Edita S and Linda Byron The following document sets o…" at bounding box center [352, 246] width 396 height 1611
drag, startPoint x: 226, startPoint y: 440, endPoint x: 469, endPoint y: 439, distance: 243.8
click at [469, 453] on textarea "Client's Address: U607/1 Edmonson Drive, Narrabeen, NSW" at bounding box center [352, 492] width 396 height 78
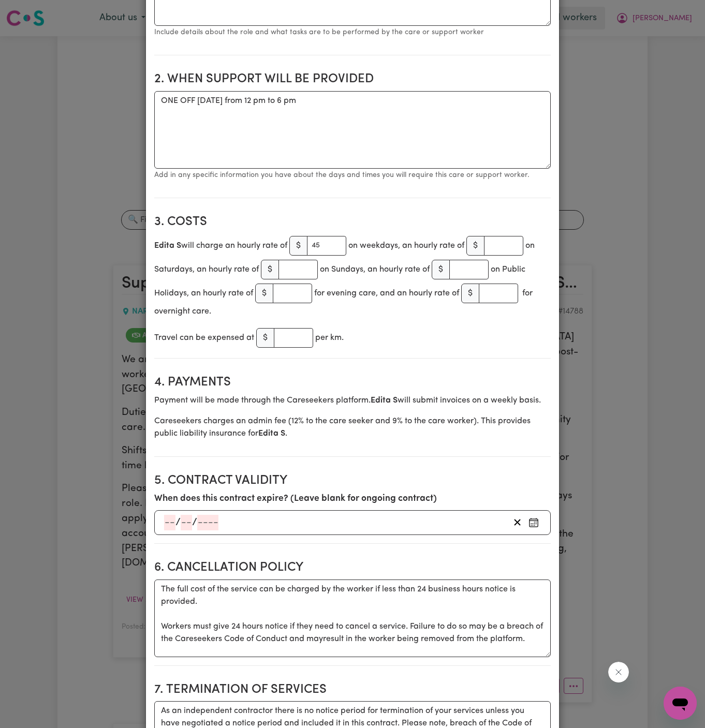
scroll to position [0, 0]
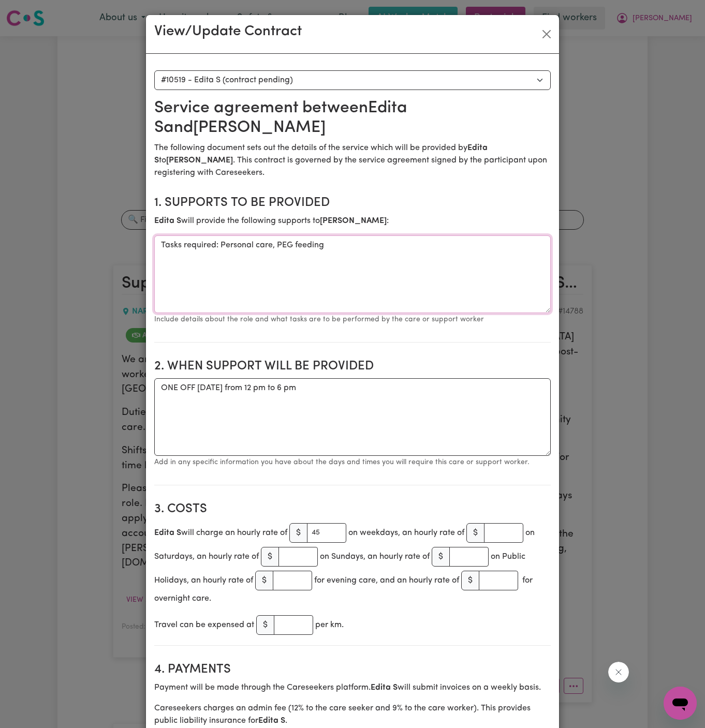
drag, startPoint x: 219, startPoint y: 226, endPoint x: 477, endPoint y: 221, distance: 257.3
click at [477, 235] on textarea "Tasks required: Personal care, PEG feeding" at bounding box center [352, 274] width 396 height 78
click at [552, 34] on button "Close" at bounding box center [546, 34] width 17 height 17
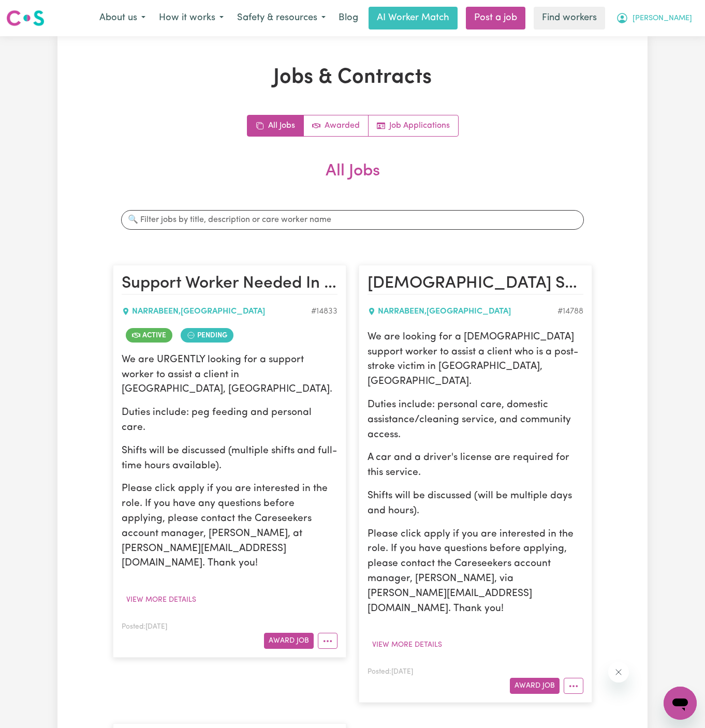
click at [683, 20] on span "[PERSON_NAME]" at bounding box center [662, 18] width 60 height 11
click at [642, 62] on link "Logout" at bounding box center [657, 60] width 82 height 20
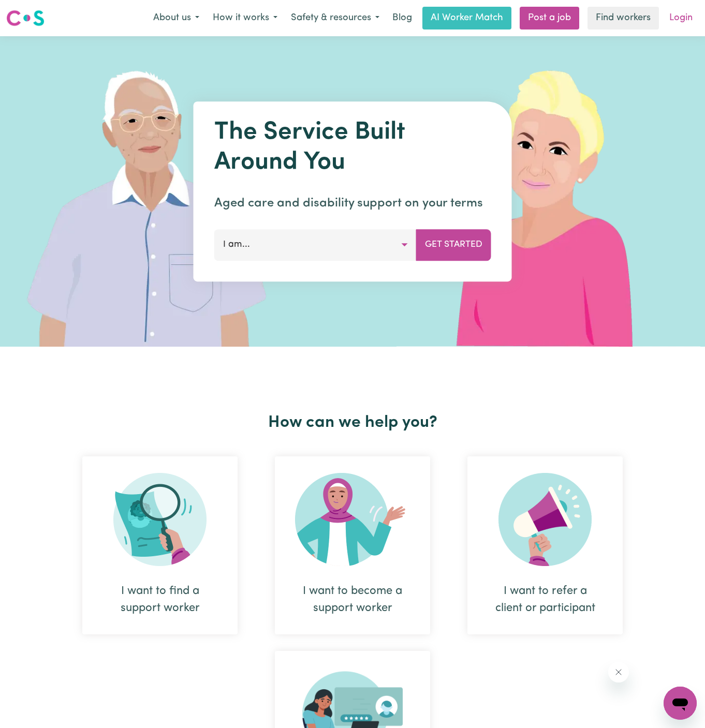
click at [673, 19] on link "Login" at bounding box center [681, 18] width 36 height 23
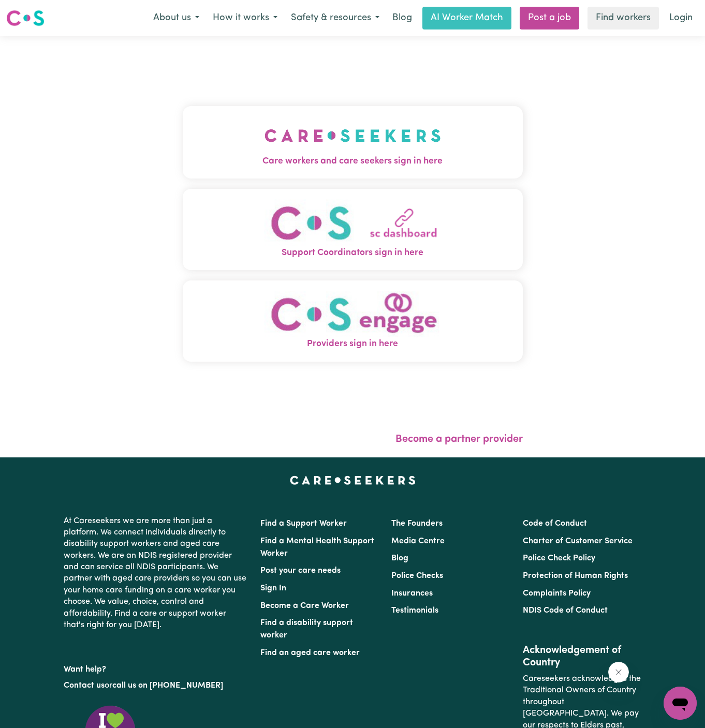
click at [382, 125] on img "Care workers and care seekers sign in here" at bounding box center [352, 135] width 176 height 38
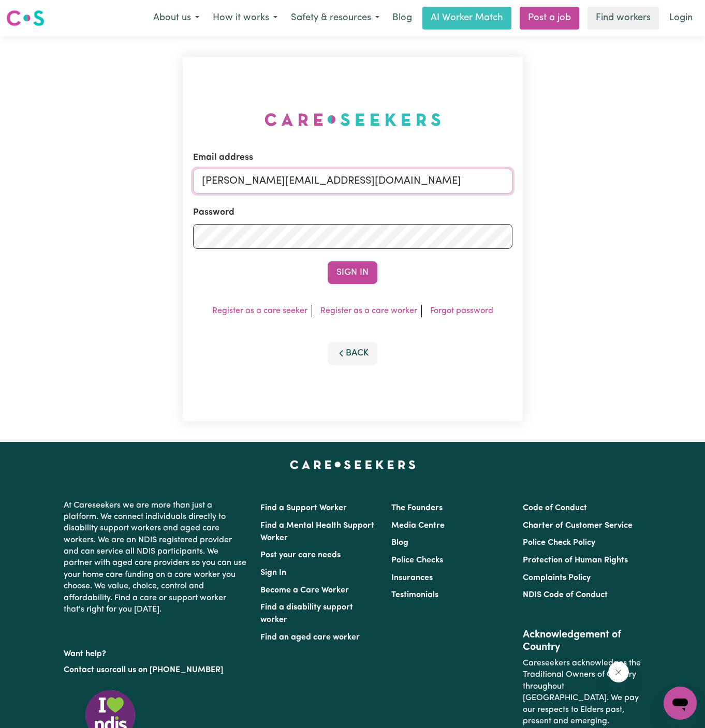
click at [376, 186] on input "[PERSON_NAME][EMAIL_ADDRESS][DOMAIN_NAME]" at bounding box center [352, 181] width 319 height 25
click at [575, 18] on link "Post a job" at bounding box center [550, 18] width 60 height 23
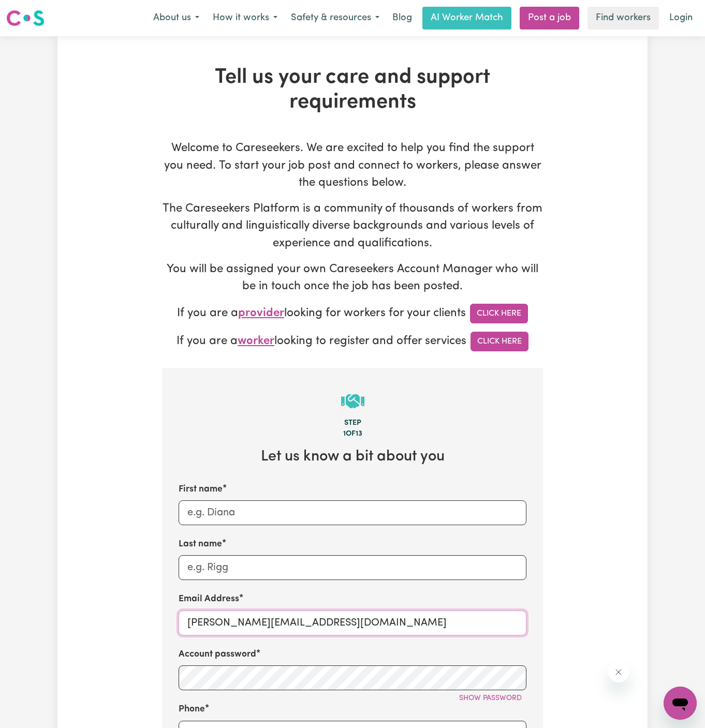
drag, startPoint x: 215, startPoint y: 623, endPoint x: 387, endPoint y: 619, distance: 172.4
click at [387, 619] on input "[PERSON_NAME][EMAIL_ADDRESS][DOMAIN_NAME]" at bounding box center [353, 623] width 348 height 25
click at [281, 629] on input "[PERSON_NAME][EMAIL_ADDRESS][DOMAIN_NAME]" at bounding box center [353, 623] width 348 height 25
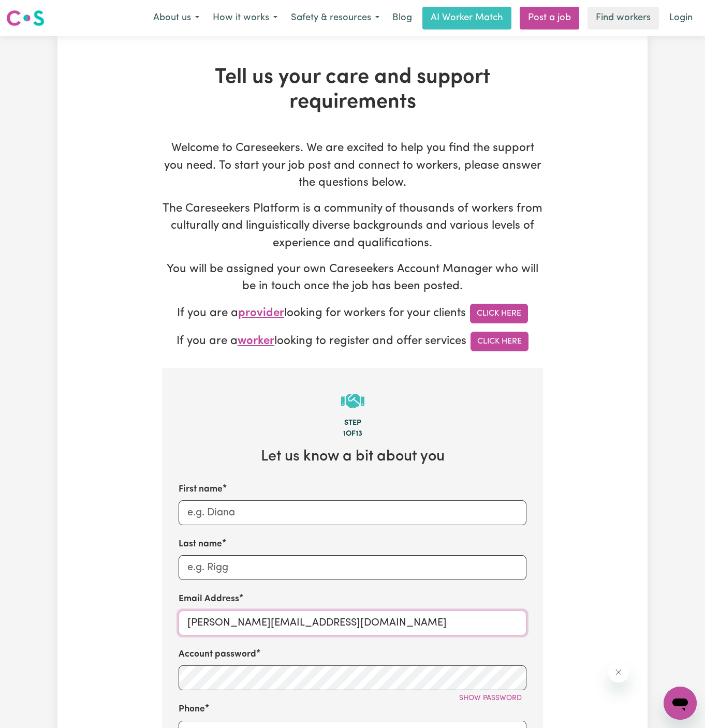
paste input "NataliaCF"
type input "NataliaCF@careseekers.com.au"
click at [267, 550] on div "Last name" at bounding box center [353, 559] width 348 height 42
click at [291, 514] on input "First name" at bounding box center [353, 512] width 348 height 25
type input "Natalia"
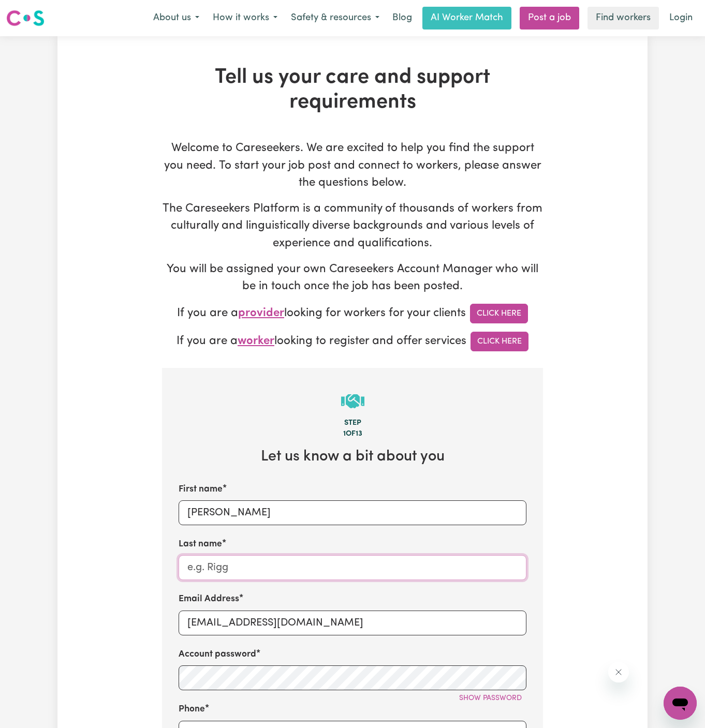
click at [284, 567] on input "Last name" at bounding box center [353, 567] width 348 height 25
click at [234, 562] on input "Last name" at bounding box center [353, 567] width 348 height 25
paste input "Chosen Family"
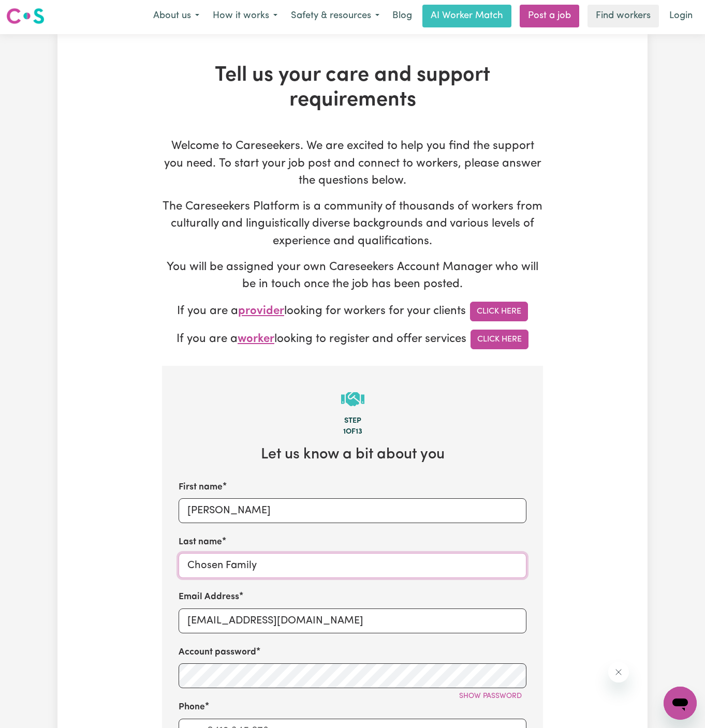
type input "Chosen Family"
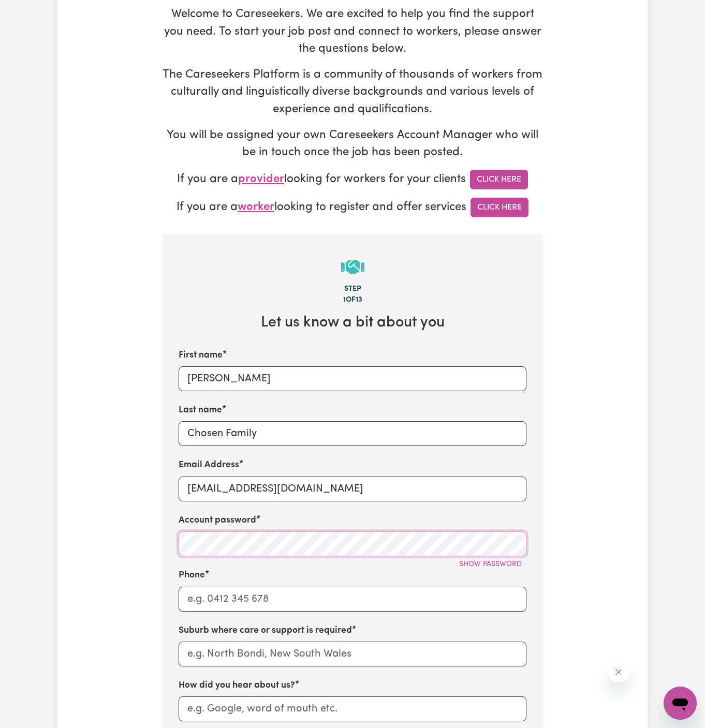
scroll to position [179, 0]
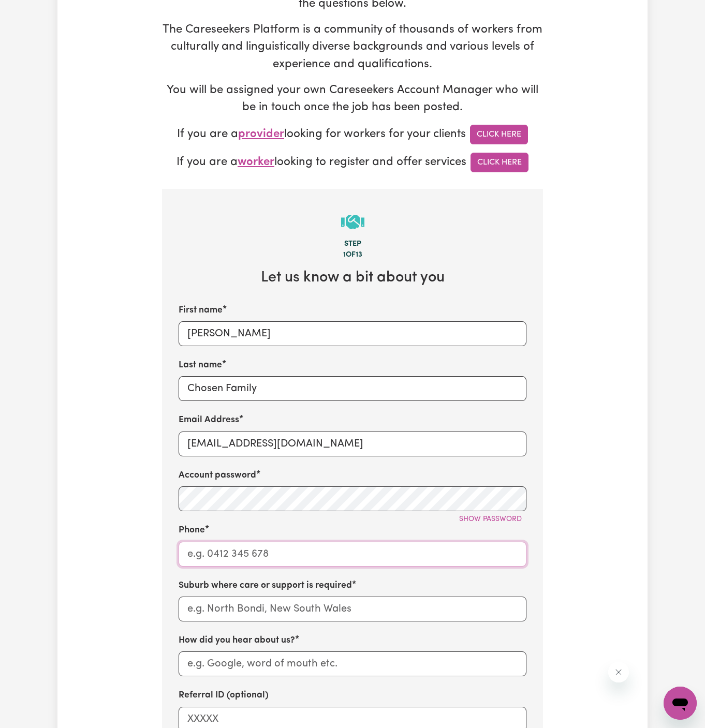
click at [288, 559] on input "Phone" at bounding box center [353, 554] width 348 height 25
click at [270, 549] on input "Phone" at bounding box center [353, 554] width 348 height 25
click at [283, 549] on input "Phone" at bounding box center [353, 554] width 348 height 25
type input "1300765465"
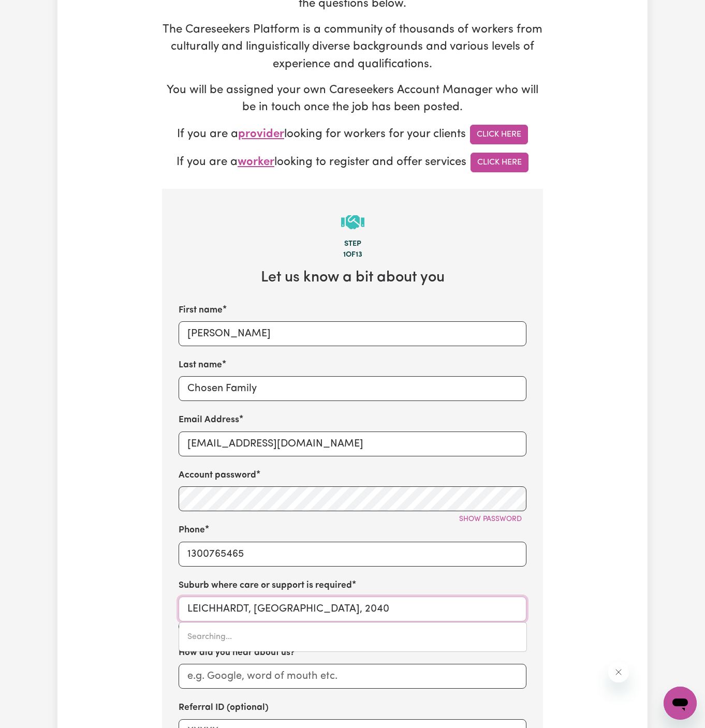
click at [259, 597] on input "LEICHHARDT, New South Wales, 2040" at bounding box center [353, 609] width 348 height 25
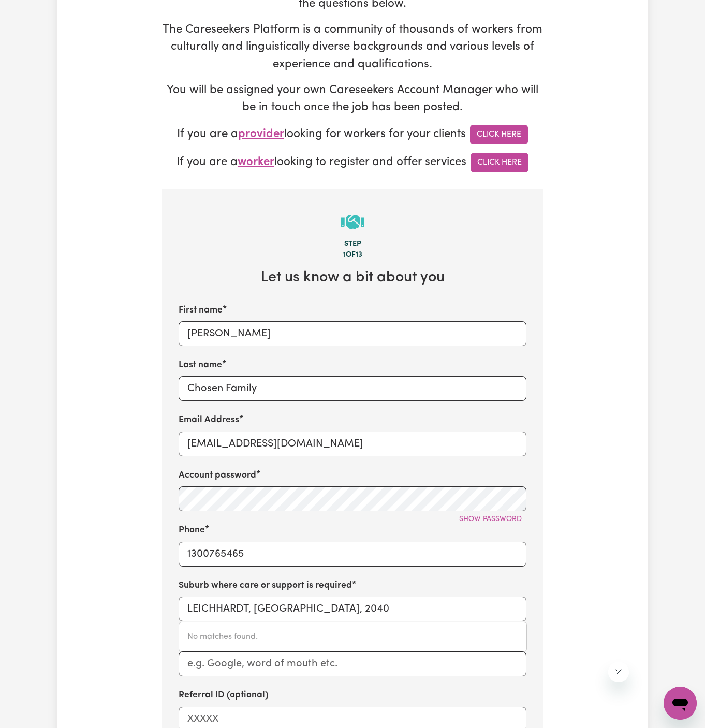
click at [255, 594] on div "Suburb where care or support is required LEICHHARDT, New South Wales, 2040 No m…" at bounding box center [353, 600] width 348 height 42
click at [255, 594] on div "Suburb where care or support is required LEICHHARDT, New South Wales, 2040" at bounding box center [353, 600] width 348 height 42
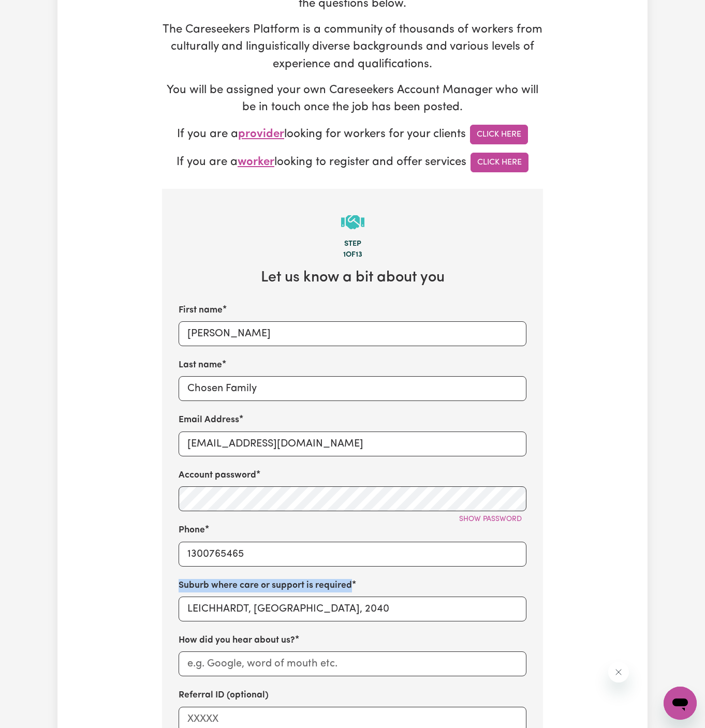
click at [255, 594] on div "Suburb where care or support is required LEICHHARDT, New South Wales, 2040" at bounding box center [353, 600] width 348 height 42
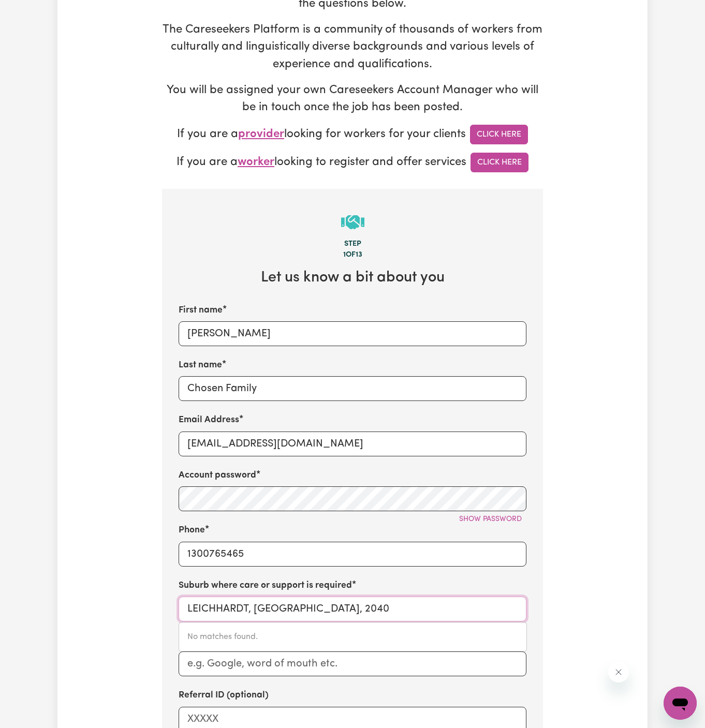
click at [268, 608] on input "LEICHHARDT, New South Wales, 2040" at bounding box center [353, 609] width 348 height 25
paste input "Katoomba"
type input "Katoomba"
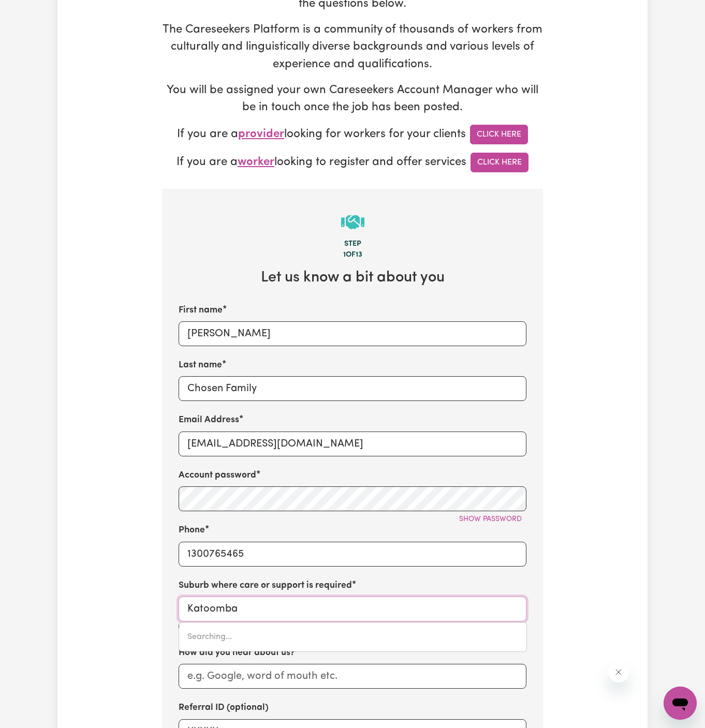
type input "Katoomba, New South Wales, 2780"
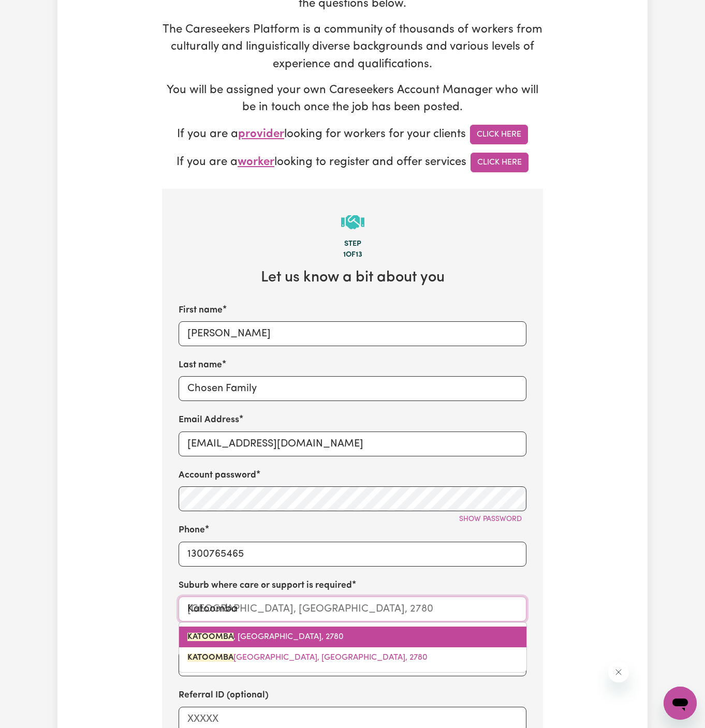
click at [285, 628] on link "KATOOMBA , New South Wales, 2780" at bounding box center [352, 637] width 347 height 21
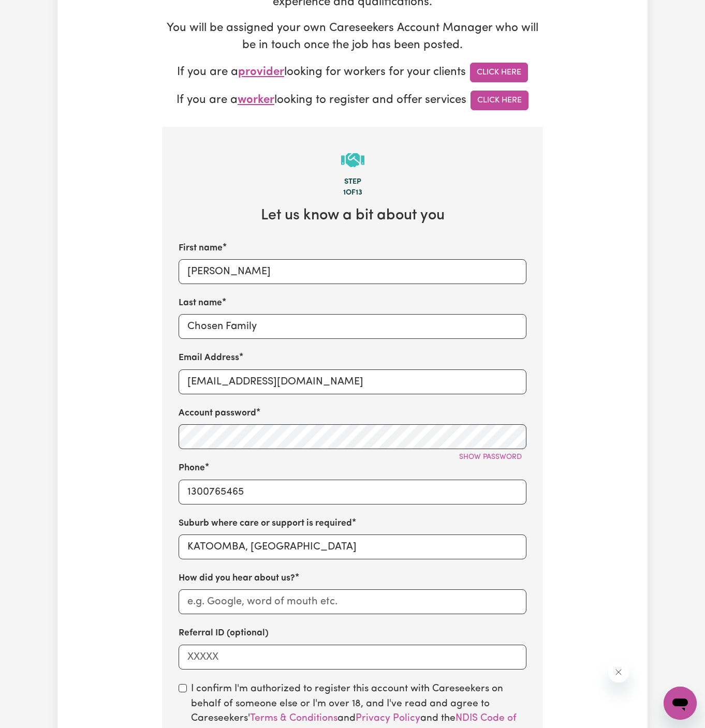
scroll to position [300, 0]
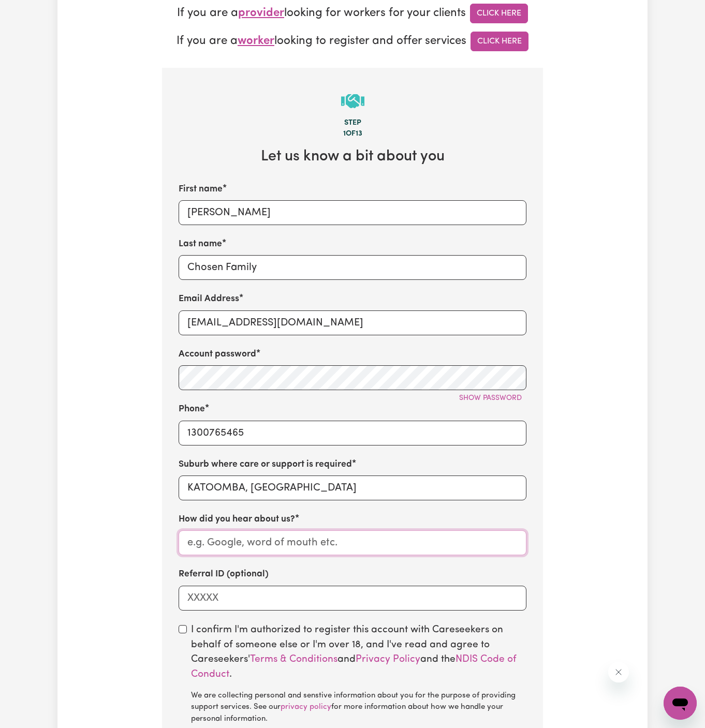
click at [366, 544] on input "How did you hear about us?" at bounding box center [353, 543] width 348 height 25
type input "Chosen Family"
click at [183, 625] on input "checkbox" at bounding box center [183, 629] width 8 height 8
checkbox input "true"
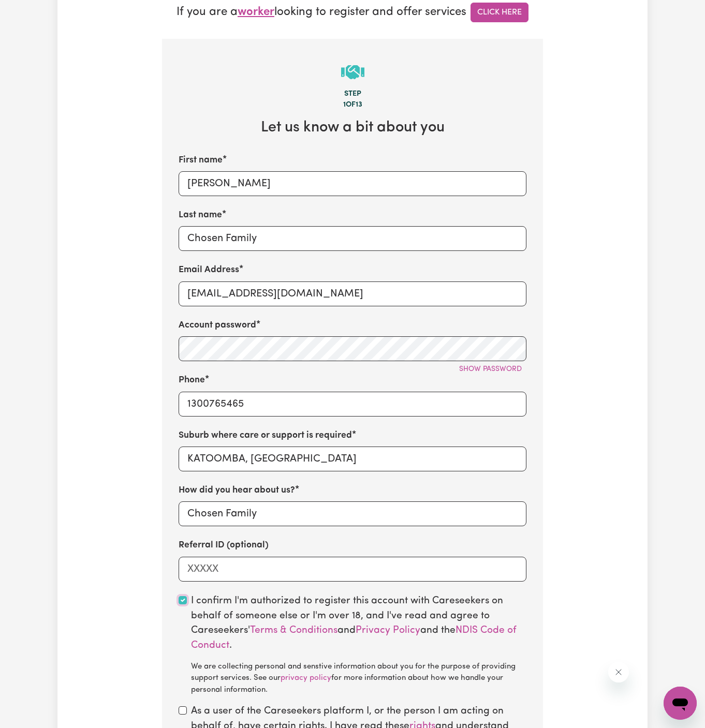
scroll to position [348, 0]
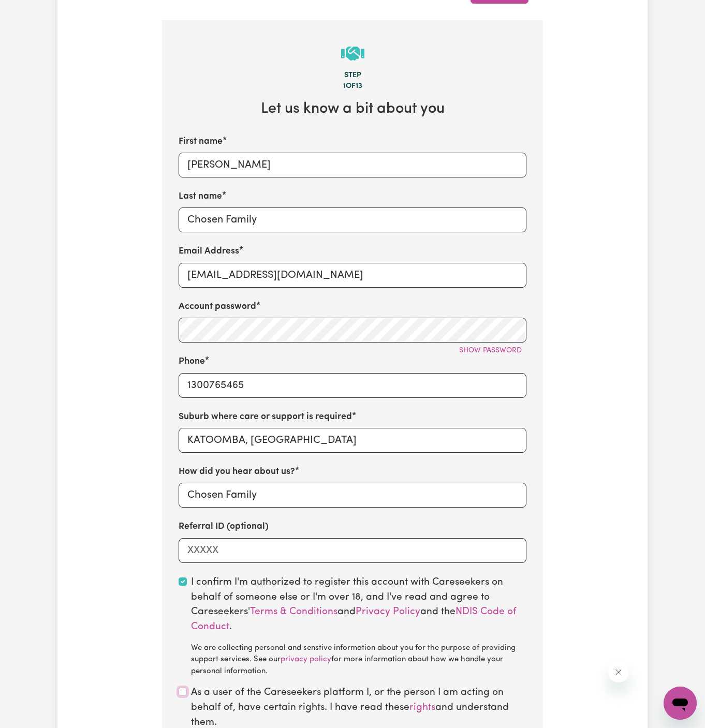
click at [182, 690] on input "checkbox" at bounding box center [183, 692] width 8 height 8
checkbox input "true"
click at [367, 387] on input "1300765465" at bounding box center [353, 385] width 348 height 25
type input "KATOOMBA, New South Wales, 2780"
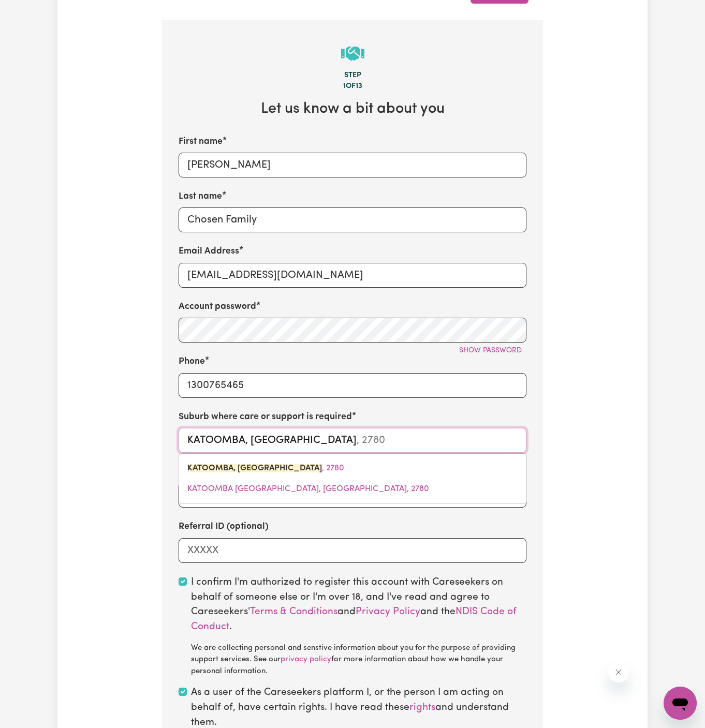
click at [441, 447] on input "KATOOMBA, New South Wales" at bounding box center [353, 440] width 348 height 25
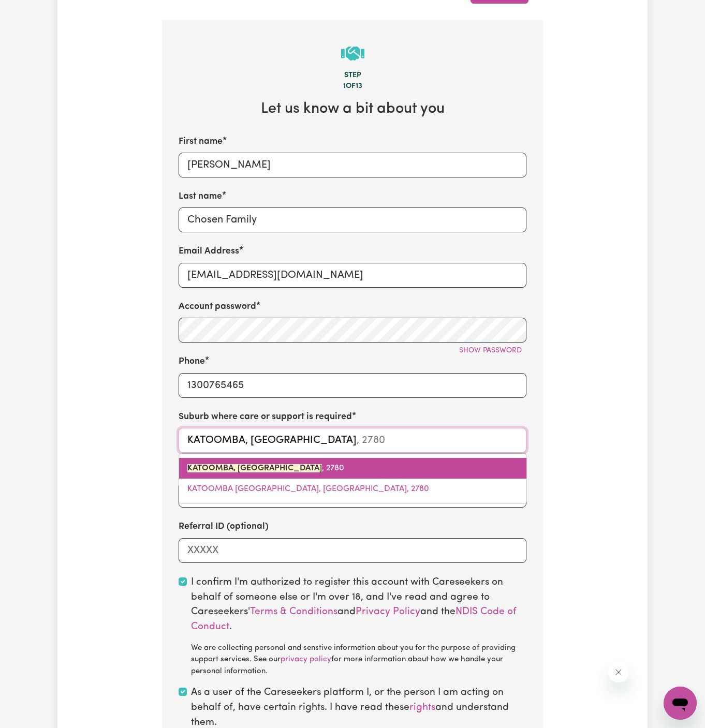
click at [428, 458] on link "KATOOMBA, New South Wales , 2780" at bounding box center [352, 468] width 347 height 21
type input "KATOOMBA, New South Wales, 2780"
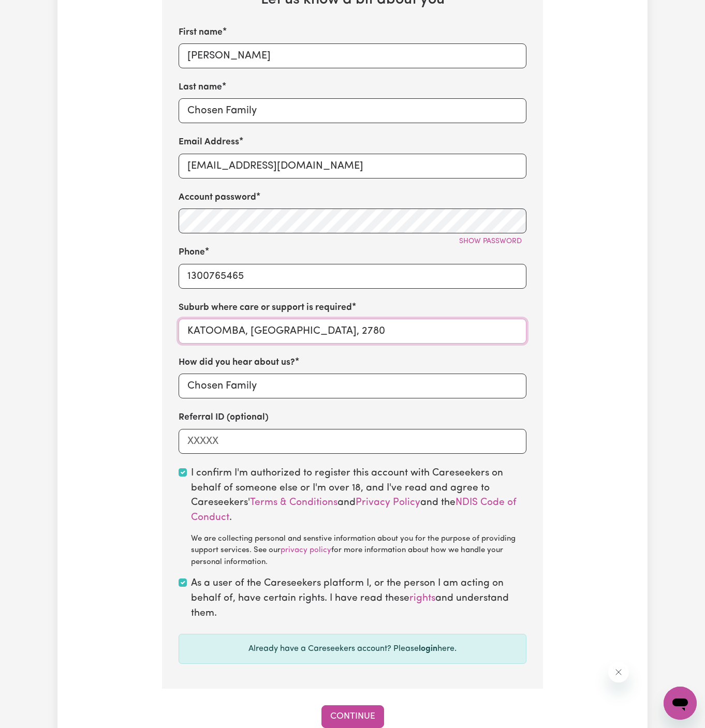
scroll to position [570, 0]
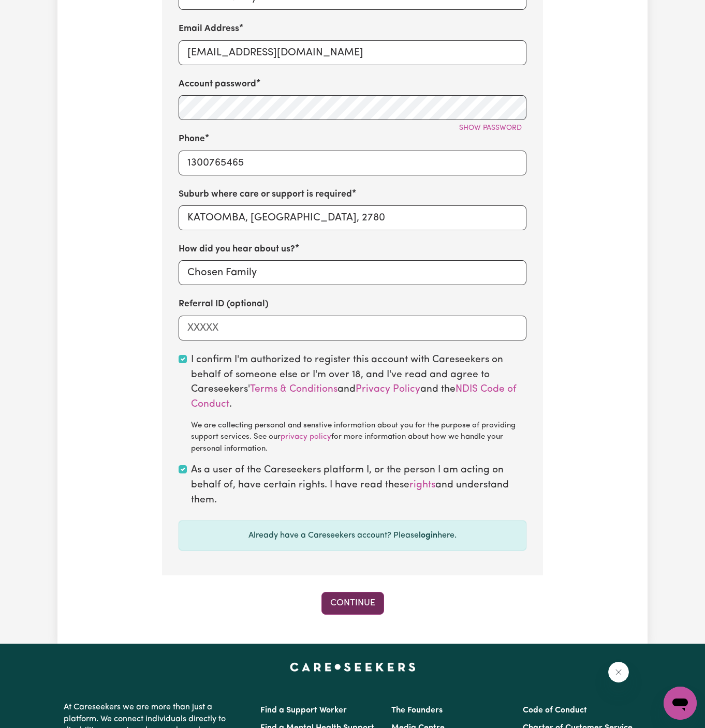
click at [365, 603] on button "Continue" at bounding box center [352, 603] width 63 height 23
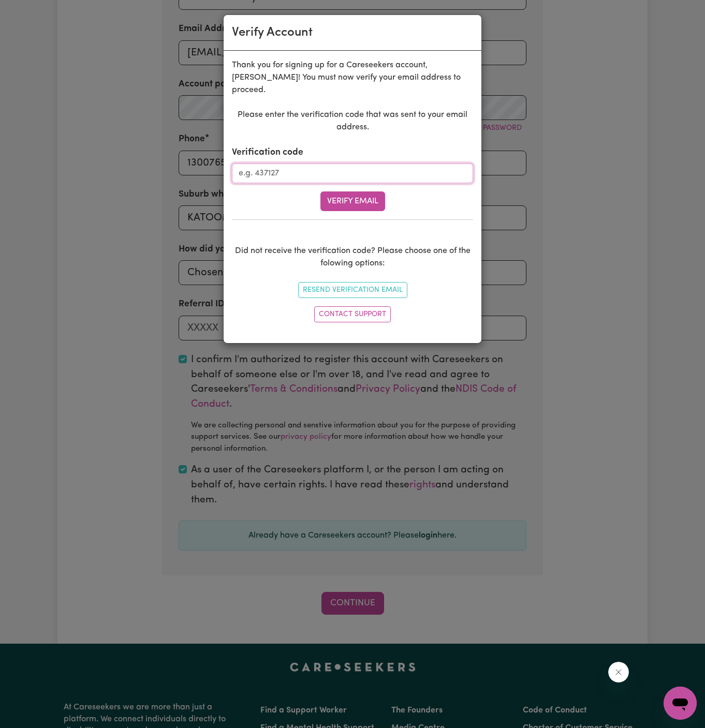
click at [355, 164] on input "Verification code" at bounding box center [352, 174] width 241 height 20
paste input "822552"
type input "822552"
click at [370, 194] on button "Verify Email" at bounding box center [352, 202] width 65 height 20
click at [370, 194] on div "Verify Email" at bounding box center [352, 202] width 241 height 20
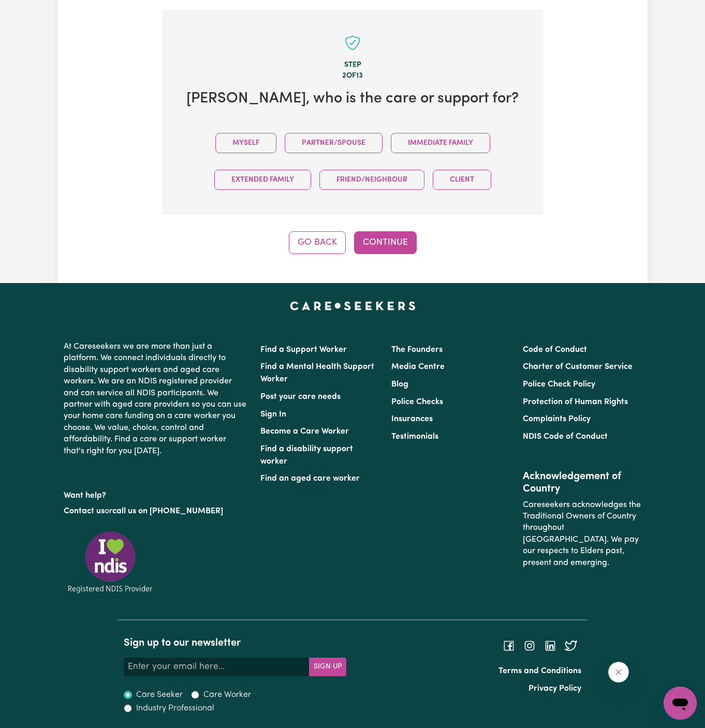
scroll to position [356, 0]
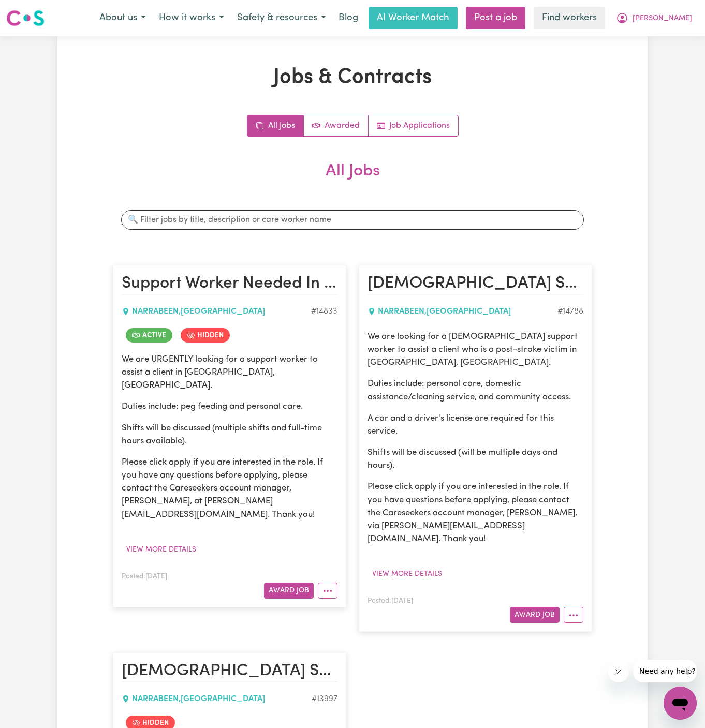
click at [341, 565] on article "Support Worker Needed In [GEOGRAPHIC_DATA], [GEOGRAPHIC_DATA] NARRABEEN , [GEOG…" at bounding box center [229, 436] width 233 height 342
click at [329, 586] on icon "More options" at bounding box center [327, 591] width 10 height 10
click at [350, 604] on link "View/Edit Contract" at bounding box center [368, 614] width 100 height 21
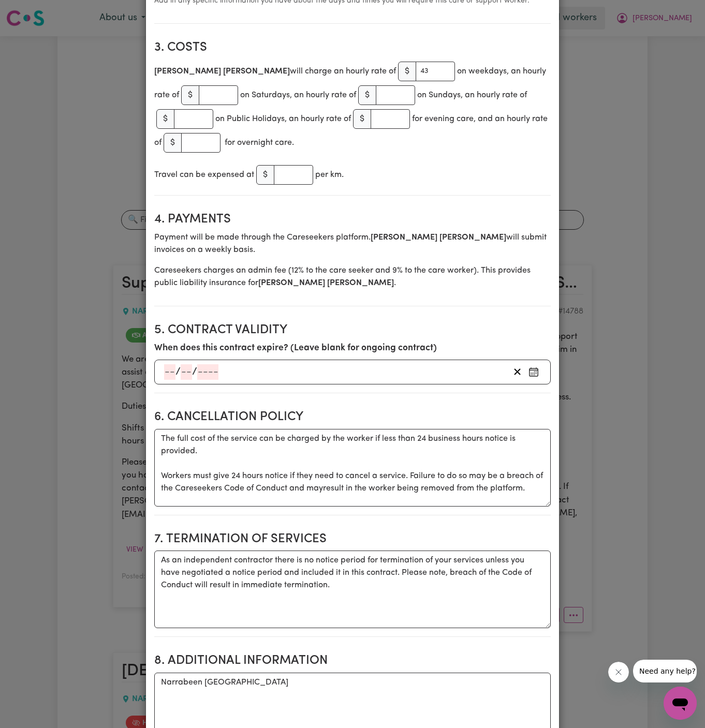
scroll to position [608, 0]
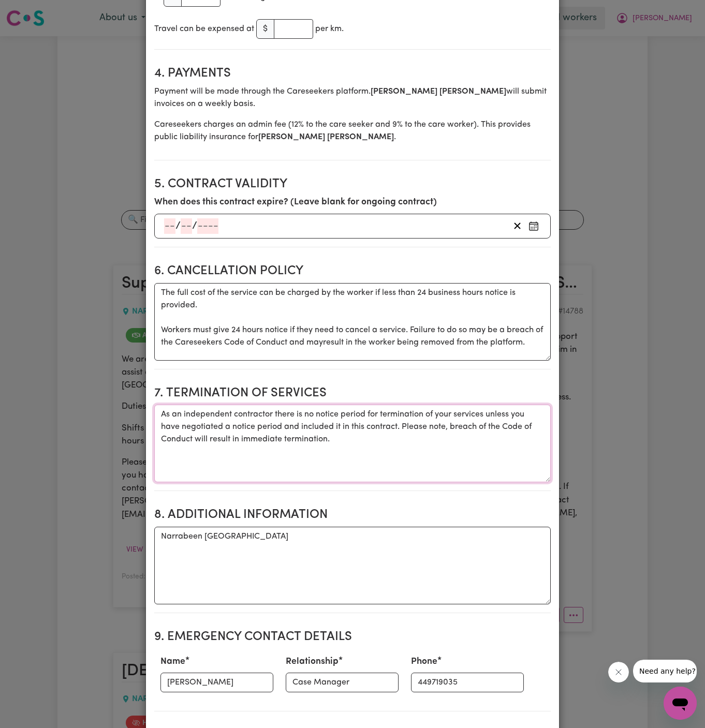
click at [336, 405] on textarea "As an independent contractor there is no notice period for termination of your …" at bounding box center [352, 444] width 396 height 78
click at [335, 527] on textarea "Narrabeen [GEOGRAPHIC_DATA]" at bounding box center [352, 566] width 396 height 78
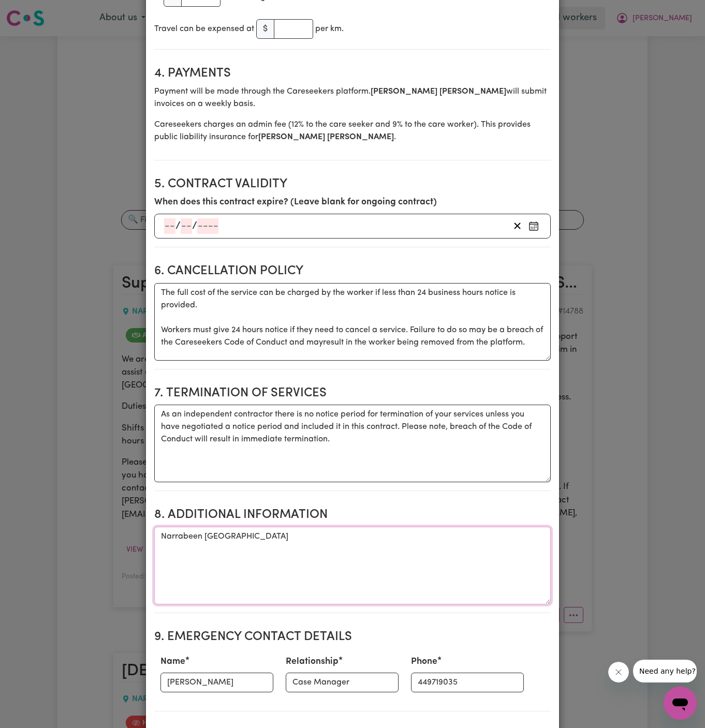
click at [334, 527] on textarea "Narrabeen [GEOGRAPHIC_DATA]" at bounding box center [352, 566] width 396 height 78
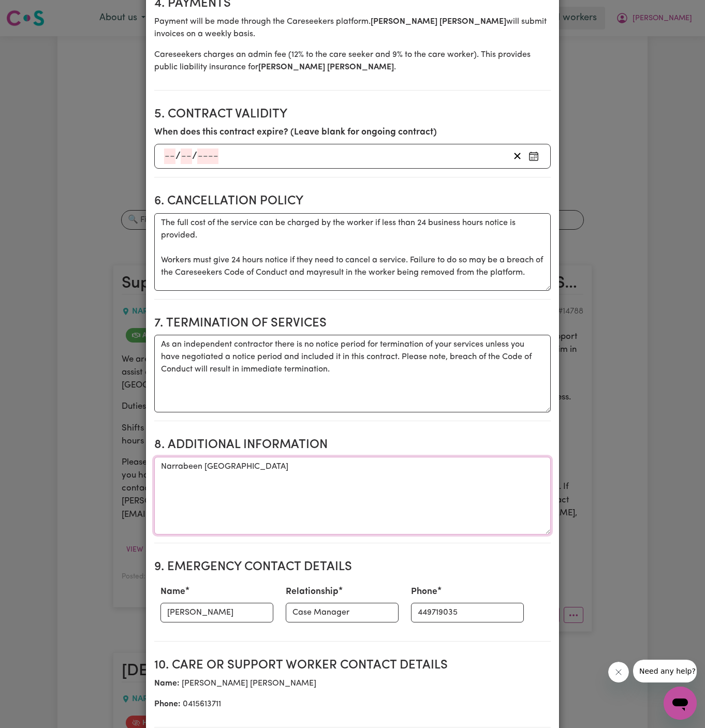
scroll to position [685, 0]
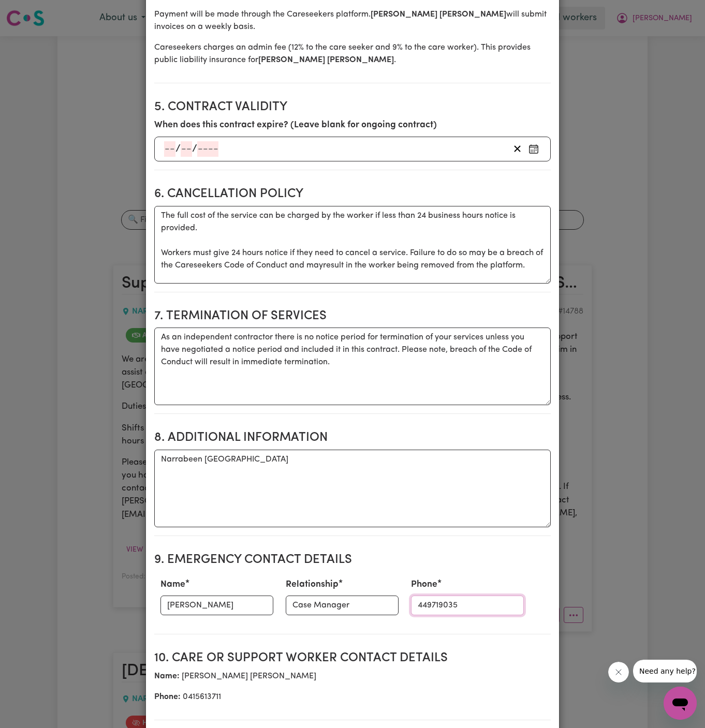
click at [412, 596] on input "449719035" at bounding box center [467, 606] width 113 height 20
click at [414, 596] on input "449719035" at bounding box center [467, 606] width 113 height 20
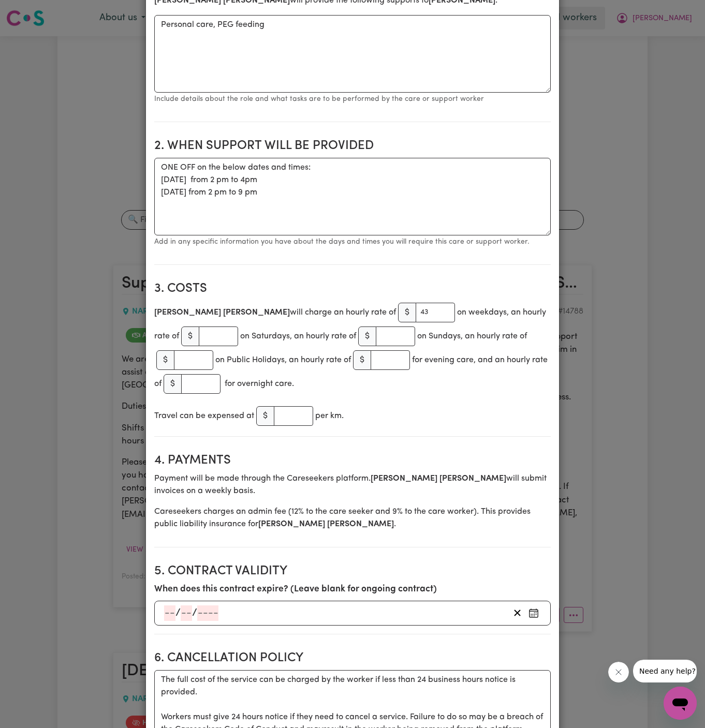
scroll to position [0, 0]
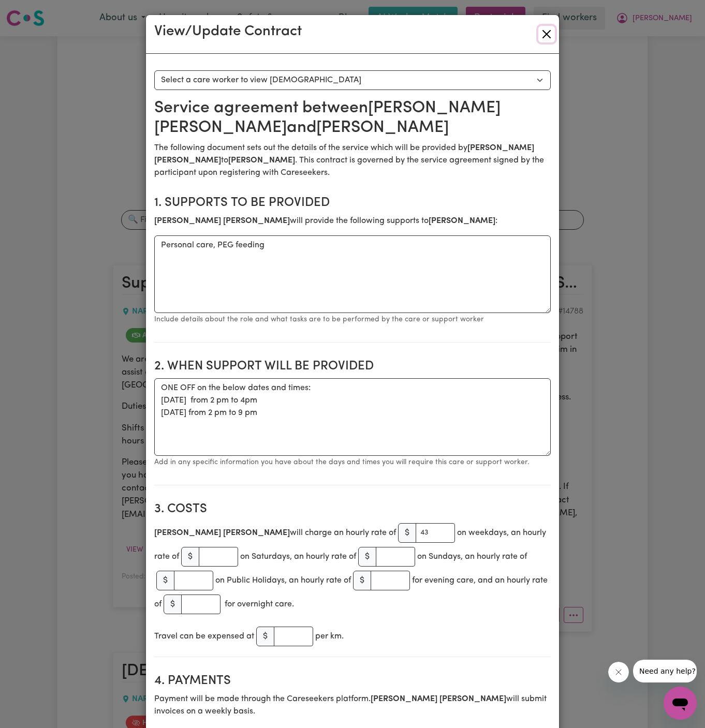
click at [546, 27] on button "Close" at bounding box center [546, 34] width 17 height 17
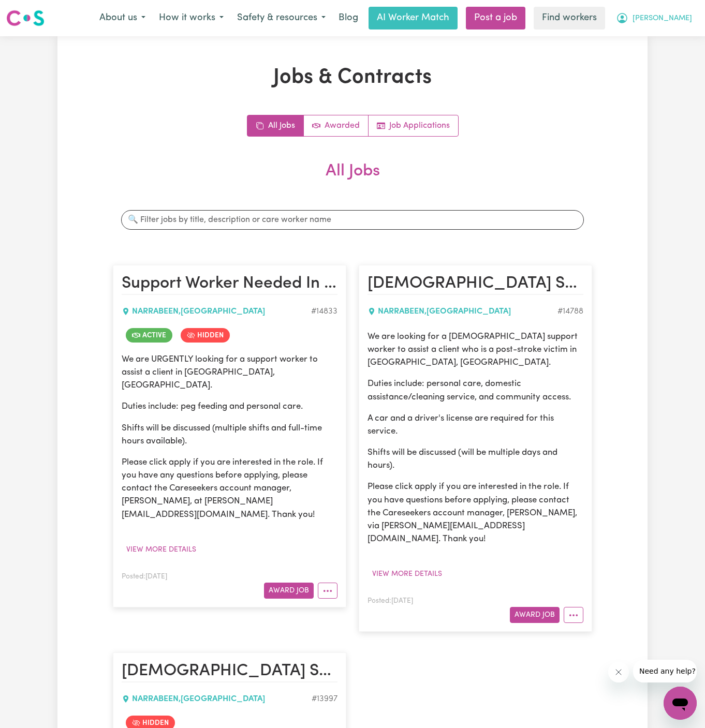
click at [695, 18] on button "[PERSON_NAME]" at bounding box center [654, 18] width 90 height 22
click at [678, 52] on link "Logout" at bounding box center [657, 60] width 82 height 20
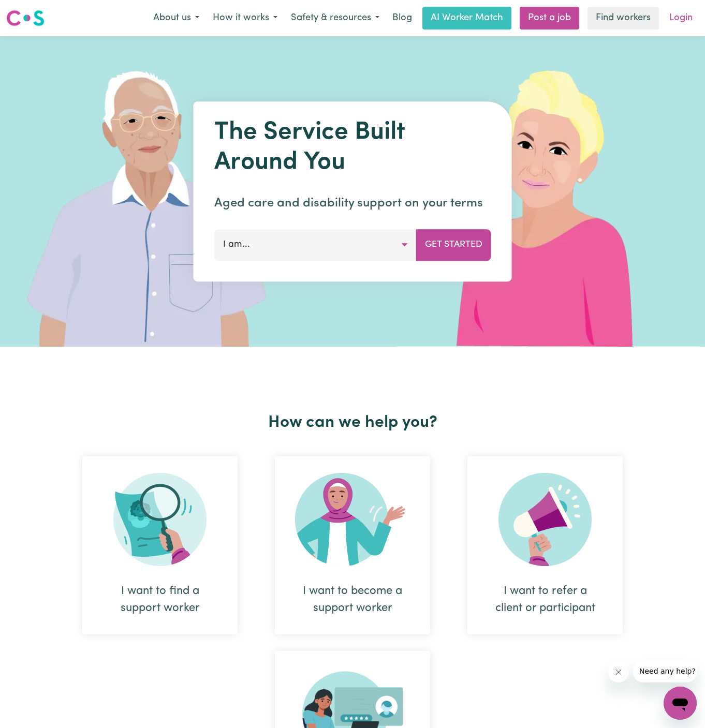
click at [678, 19] on link "Login" at bounding box center [681, 18] width 36 height 23
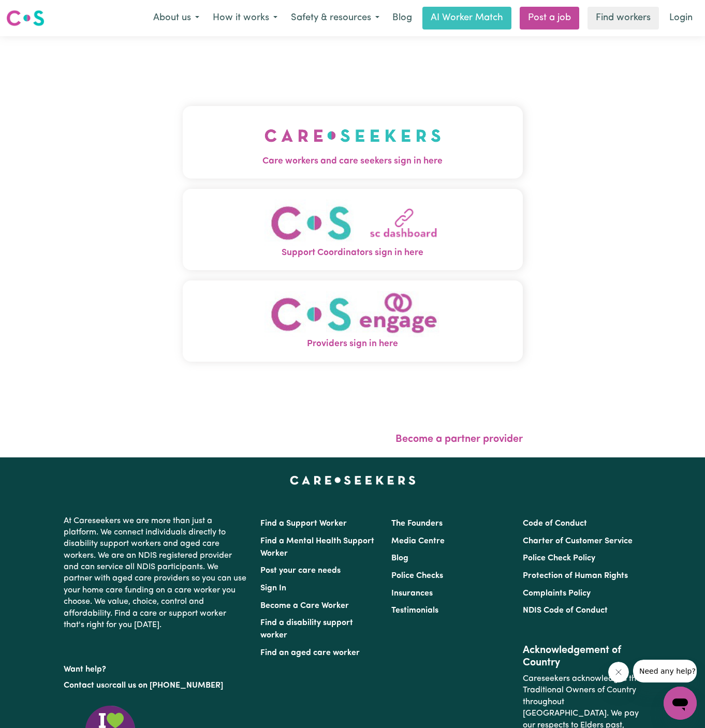
click at [317, 138] on img "Care workers and care seekers sign in here" at bounding box center [352, 135] width 176 height 38
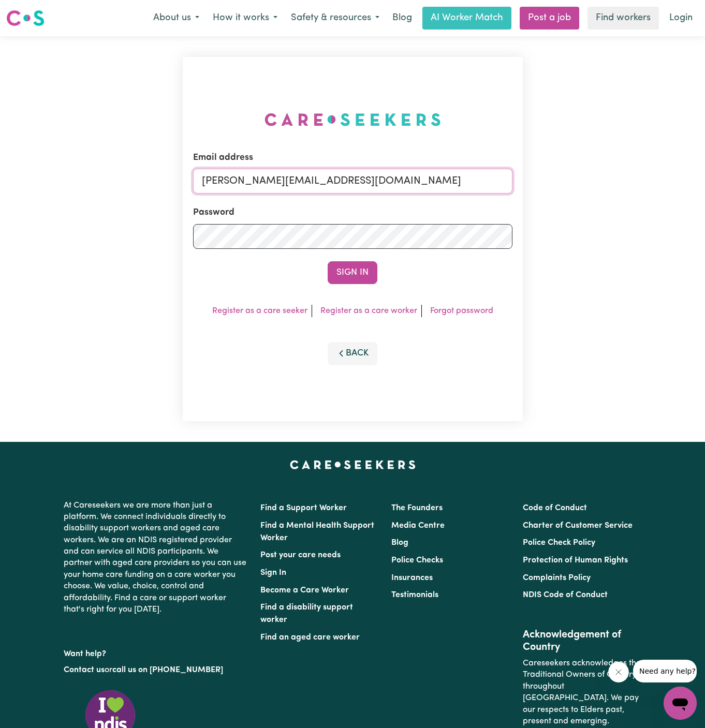
click at [409, 178] on input "[PERSON_NAME][EMAIL_ADDRESS][DOMAIN_NAME]" at bounding box center [352, 181] width 319 height 25
drag, startPoint x: 256, startPoint y: 178, endPoint x: 660, endPoint y: 178, distance: 403.7
click at [660, 178] on div "Email address [EMAIL_ADDRESS][DOMAIN_NAME] Password Sign In Register as a care …" at bounding box center [352, 239] width 705 height 406
type input "[EMAIL_ADDRESS][DOMAIN_NAME]"
click at [360, 272] on button "Sign In" at bounding box center [353, 272] width 50 height 23
